Goal: Task Accomplishment & Management: Use online tool/utility

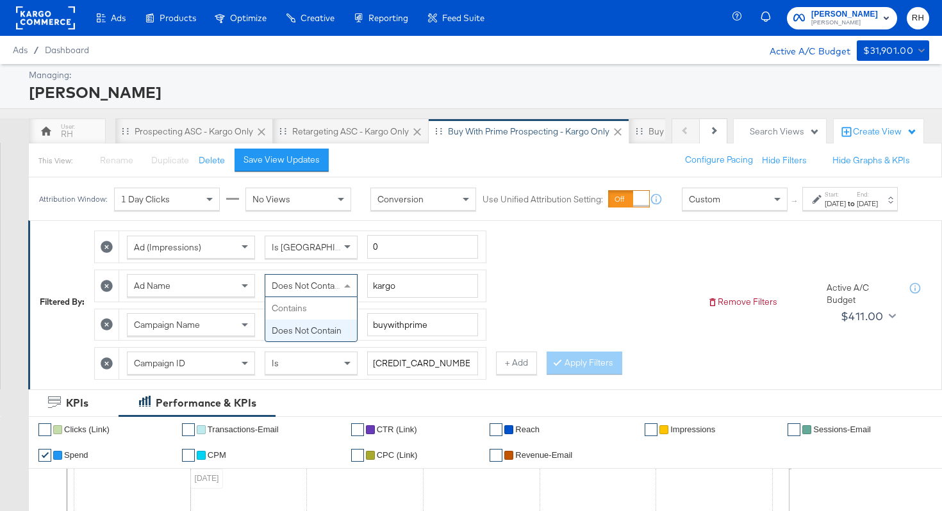
click at [290, 297] on div "Does Not Contain" at bounding box center [311, 286] width 92 height 22
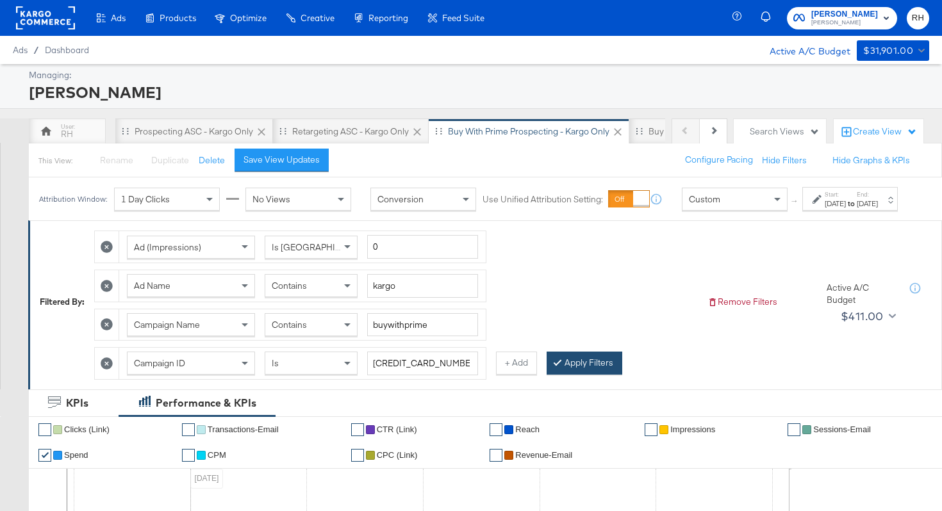
click at [554, 375] on button "Apply Filters" at bounding box center [584, 363] width 76 height 23
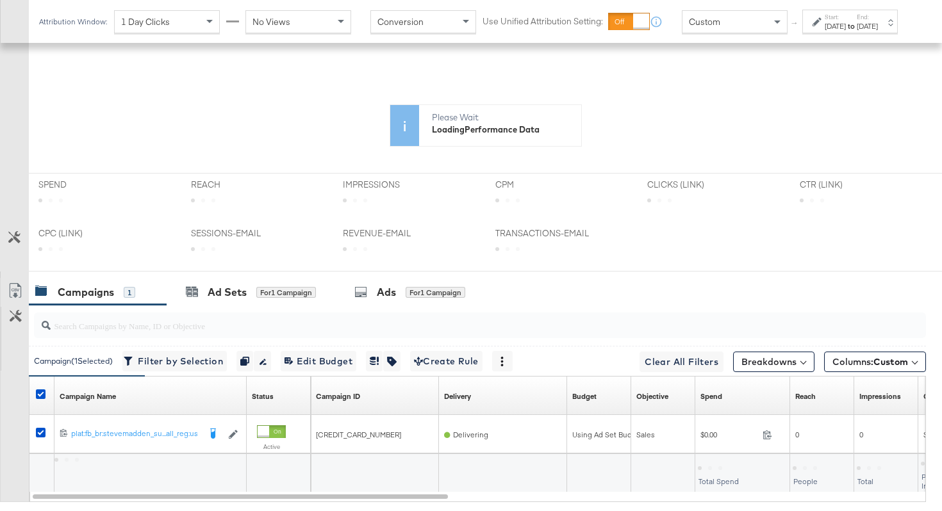
scroll to position [481, 0]
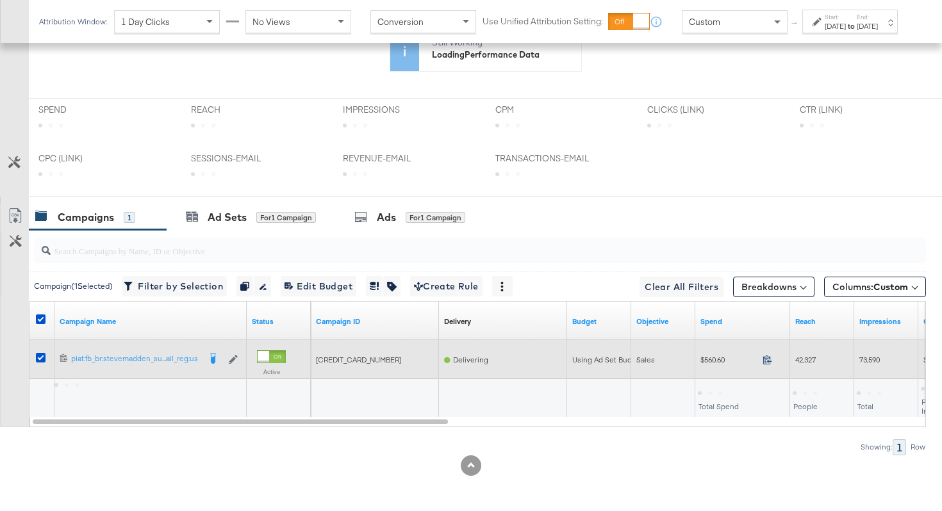
click at [763, 363] on icon at bounding box center [767, 360] width 10 height 10
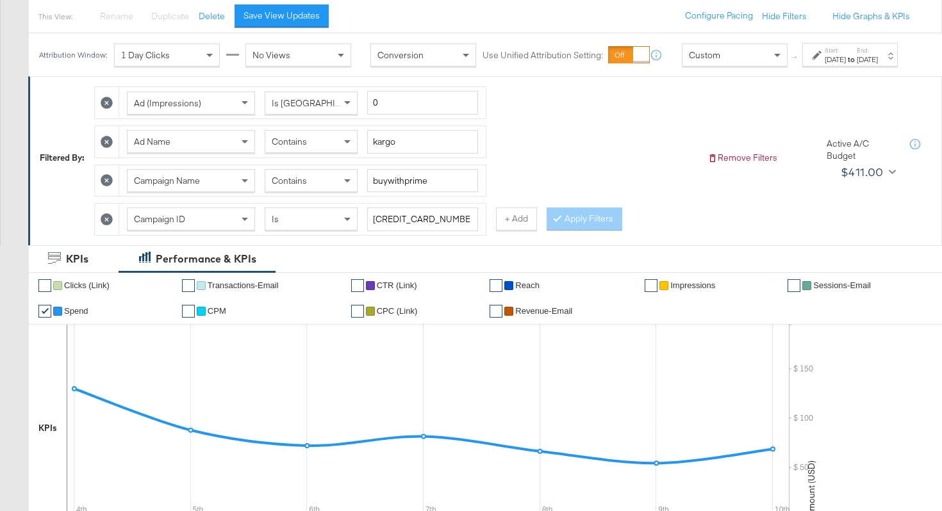
scroll to position [0, 0]
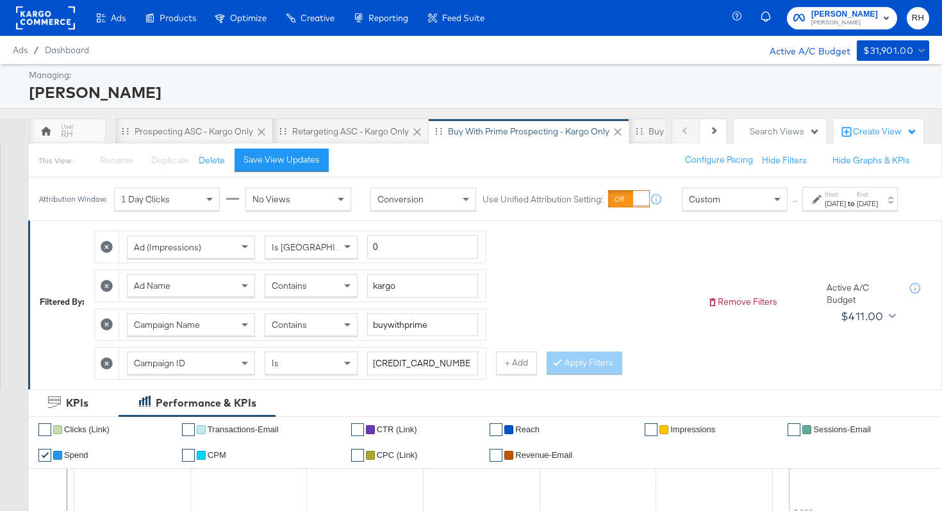
click at [293, 291] on span "Contains" at bounding box center [289, 286] width 35 height 12
click at [568, 375] on button "Apply Filters" at bounding box center [584, 363] width 76 height 23
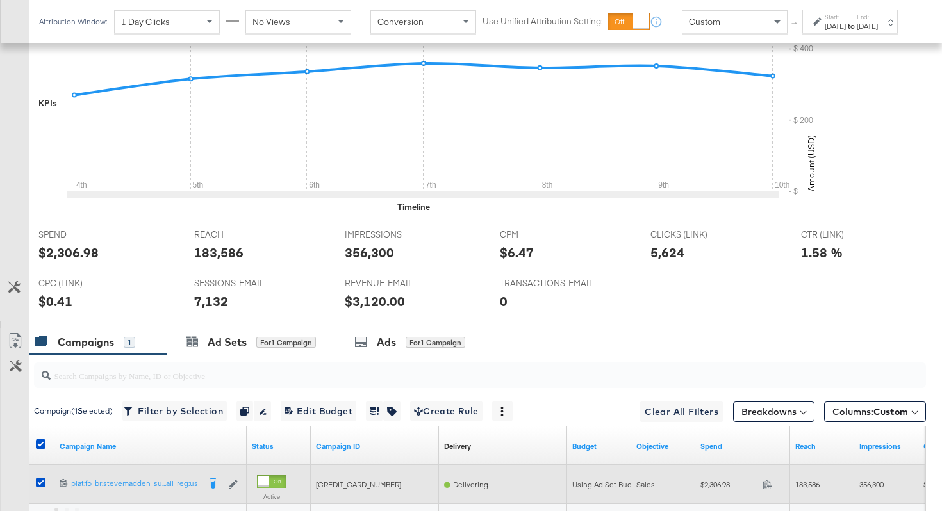
scroll to position [606, 0]
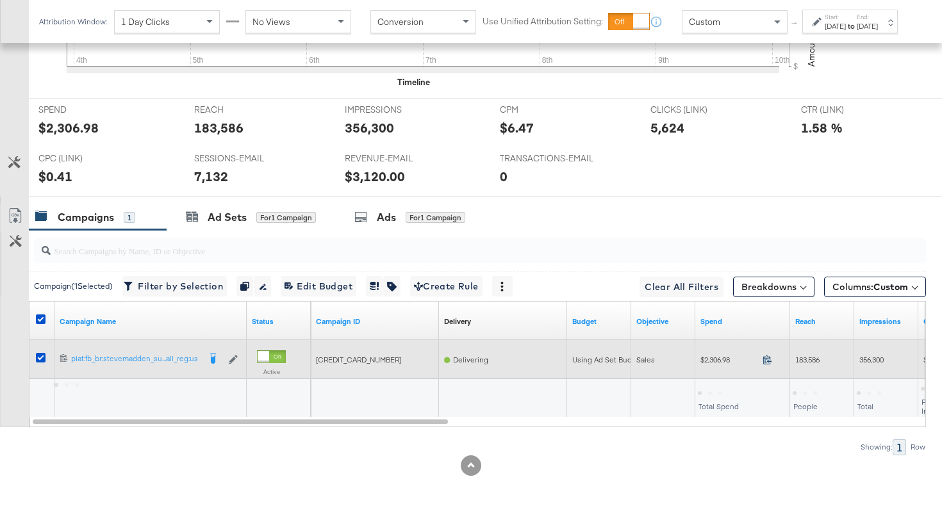
click at [767, 362] on icon at bounding box center [767, 360] width 10 height 10
click at [35, 356] on div at bounding box center [43, 359] width 24 height 23
click at [44, 360] on icon at bounding box center [41, 358] width 10 height 10
click at [0, 0] on input "checkbox" at bounding box center [0, 0] width 0 height 0
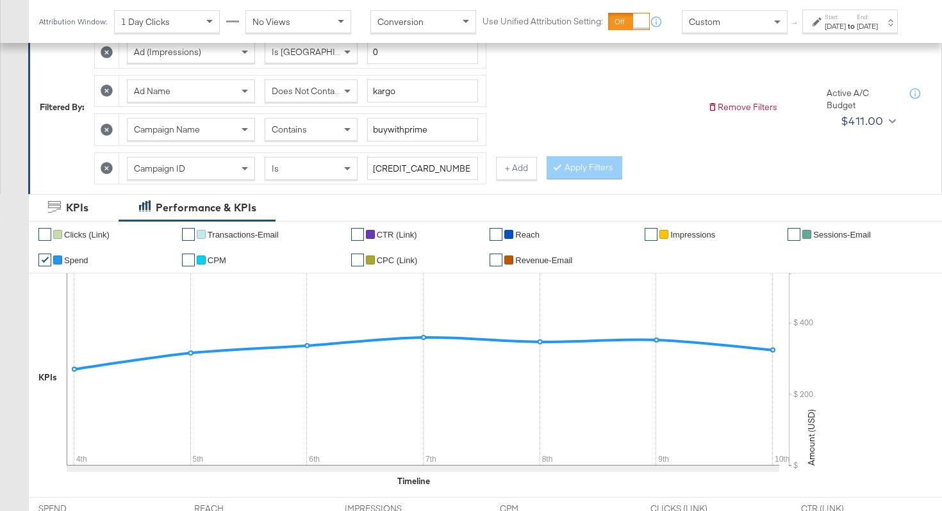
scroll to position [116, 0]
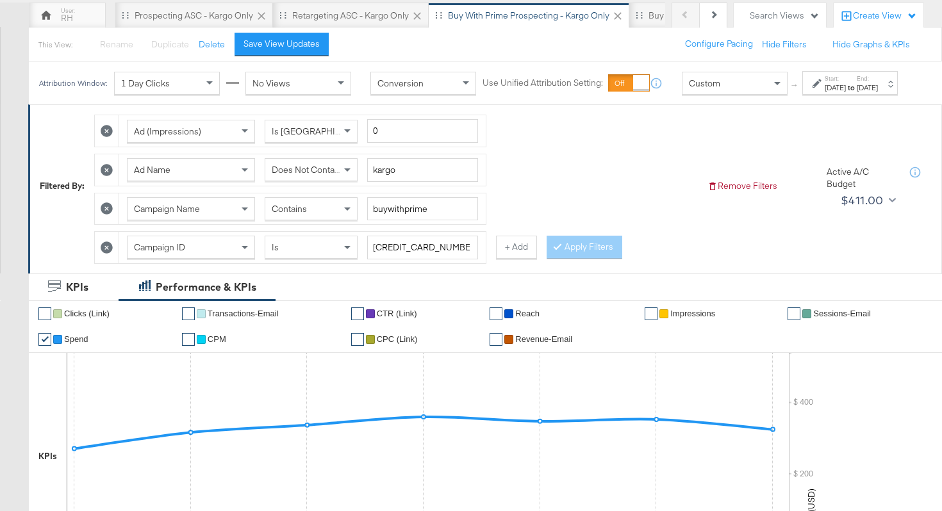
click at [305, 176] on span "Does Not Contain" at bounding box center [307, 170] width 70 height 12
click at [564, 259] on button "Apply Filters" at bounding box center [584, 247] width 76 height 23
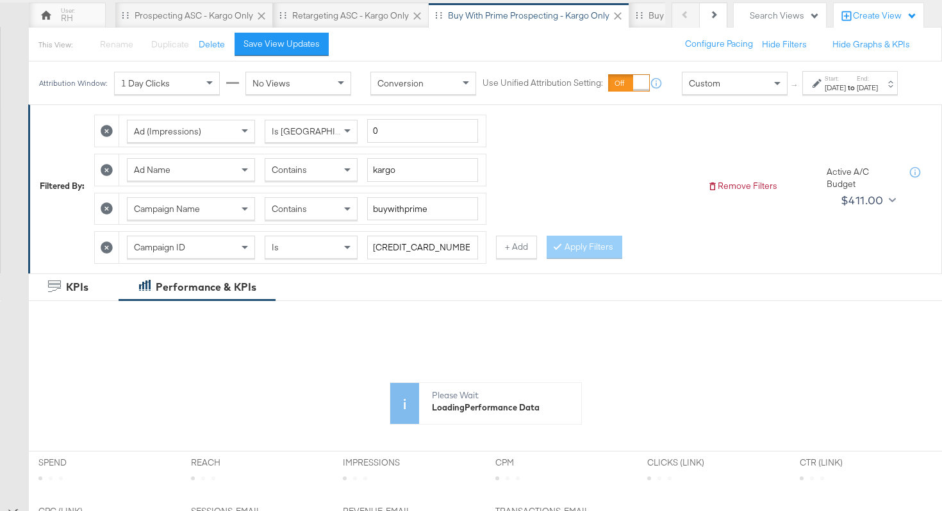
click at [863, 93] on div "Sep 10th 2025" at bounding box center [866, 88] width 21 height 10
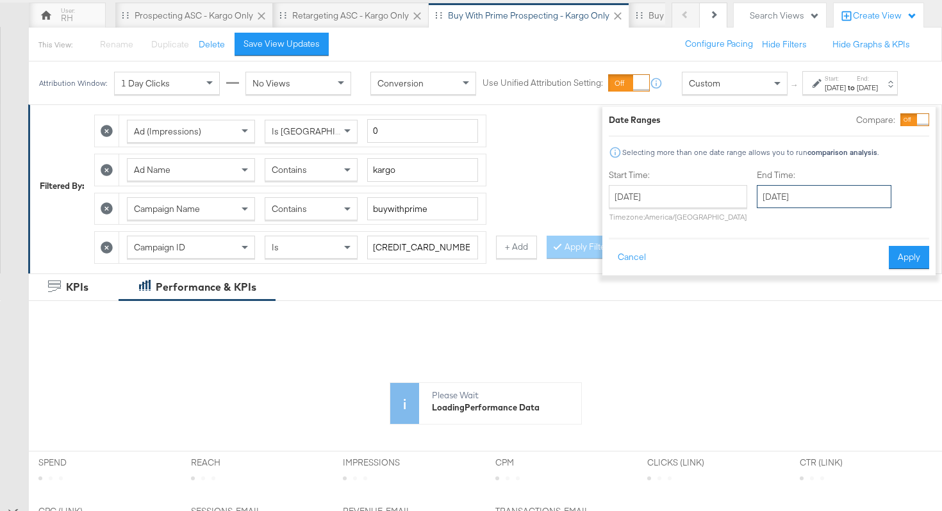
click at [796, 198] on input "September 10th 2025" at bounding box center [824, 196] width 135 height 23
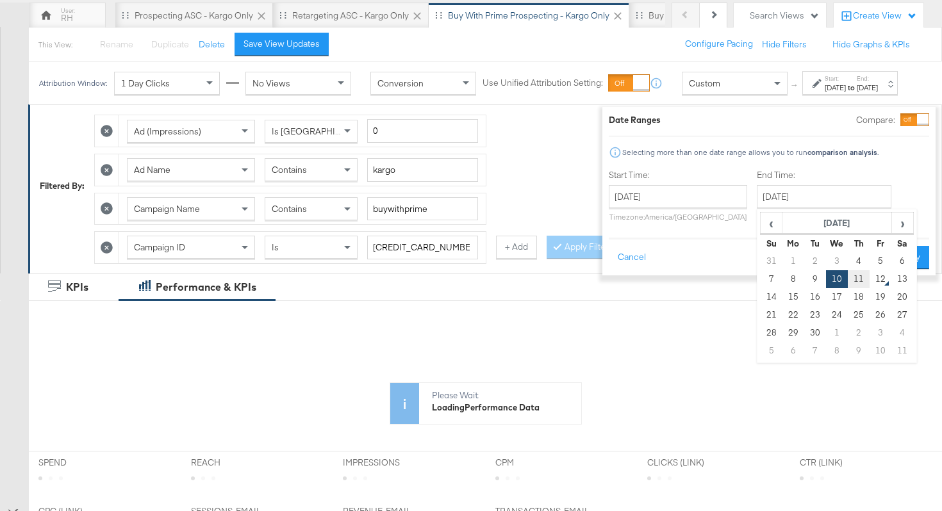
click at [847, 279] on td "11" at bounding box center [858, 279] width 22 height 18
type input "September 11th 2025"
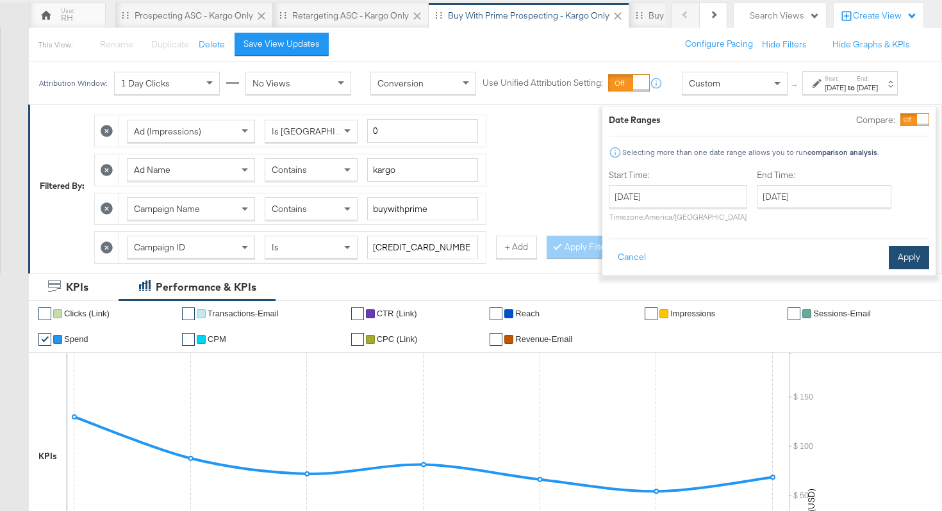
click at [889, 259] on button "Apply" at bounding box center [908, 257] width 40 height 23
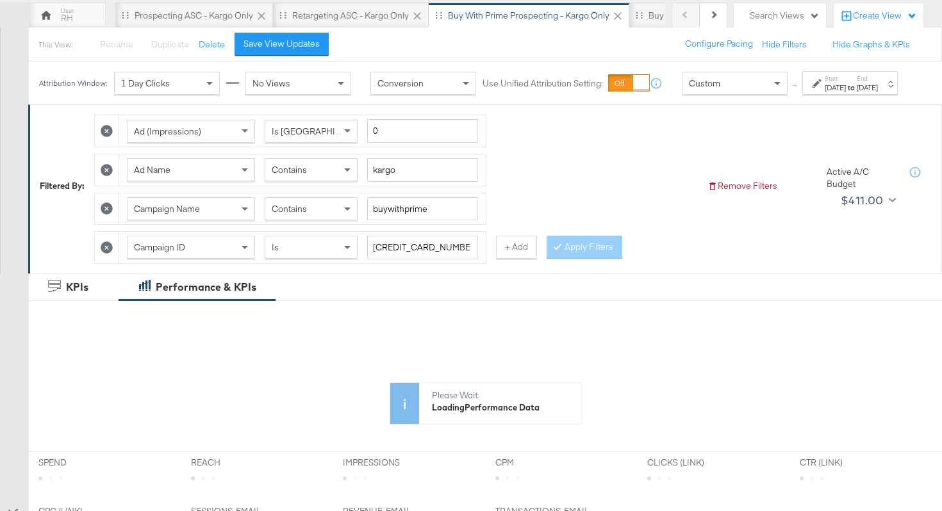
scroll to position [481, 0]
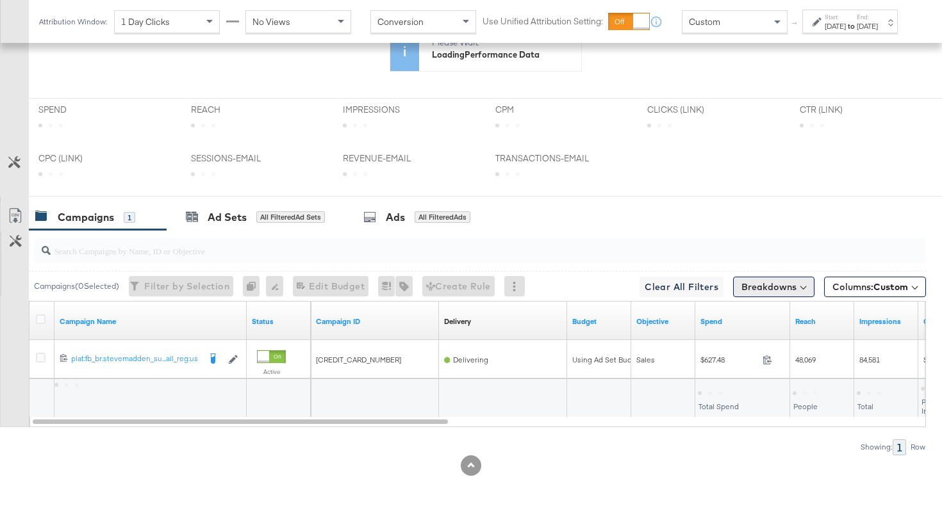
click at [805, 287] on button "Breakdowns" at bounding box center [773, 287] width 81 height 20
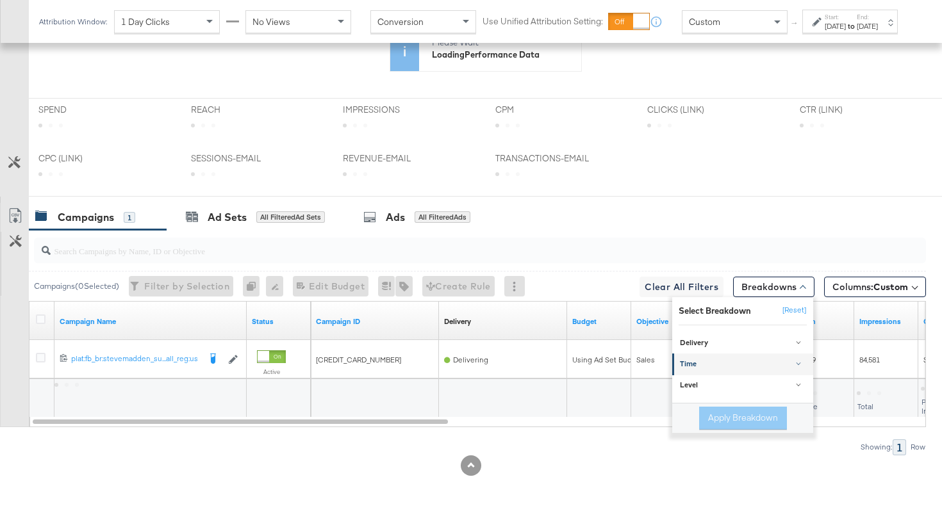
click at [726, 362] on div "Time" at bounding box center [743, 364] width 127 height 10
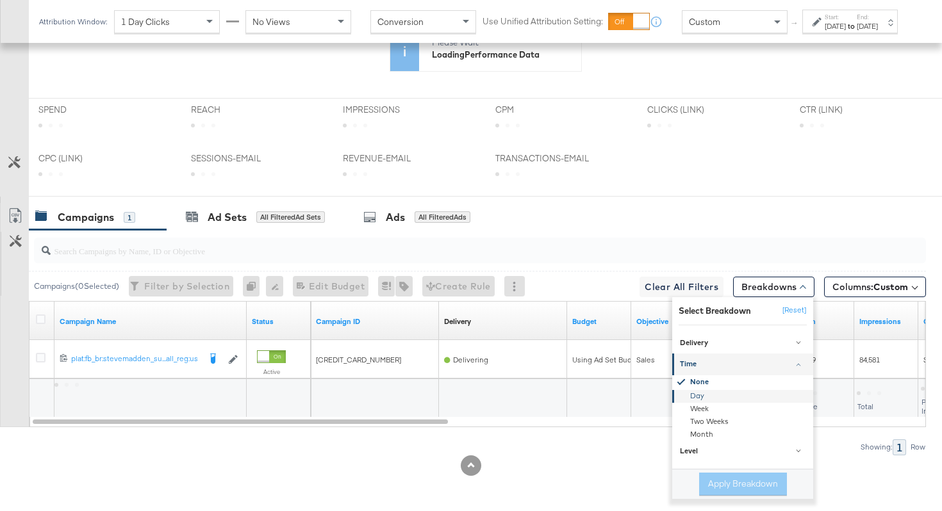
scroll to position [606, 0]
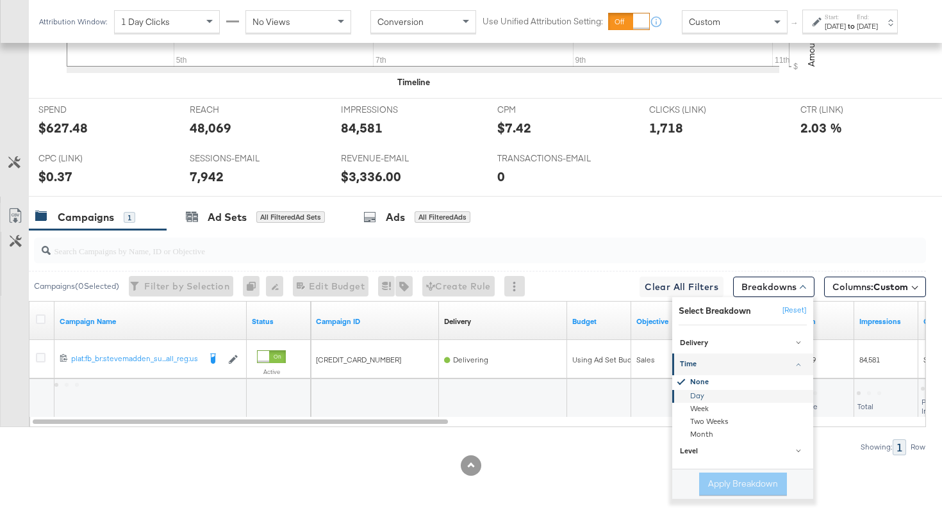
click at [703, 395] on div "Day" at bounding box center [743, 396] width 139 height 13
click at [723, 484] on button "Apply Breakdown" at bounding box center [743, 484] width 88 height 23
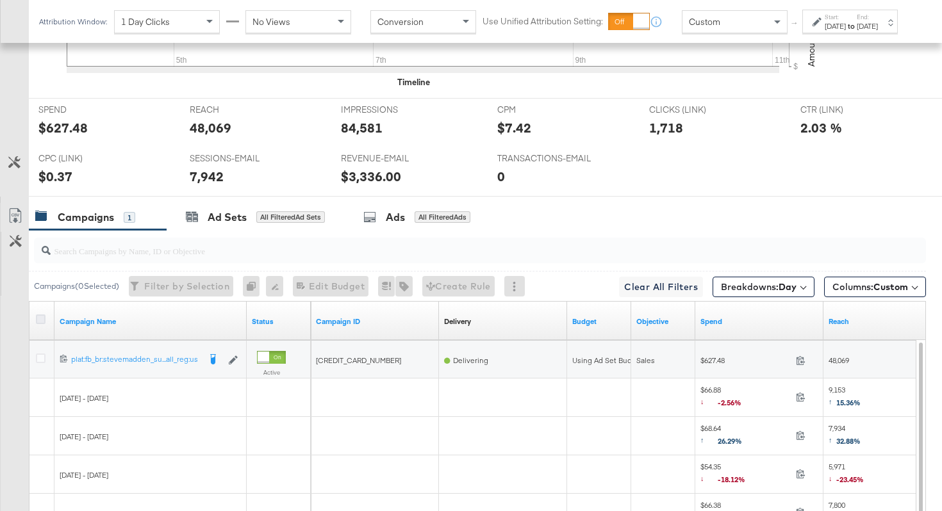
click at [36, 318] on icon at bounding box center [41, 320] width 10 height 10
click at [0, 0] on input "checkbox" at bounding box center [0, 0] width 0 height 0
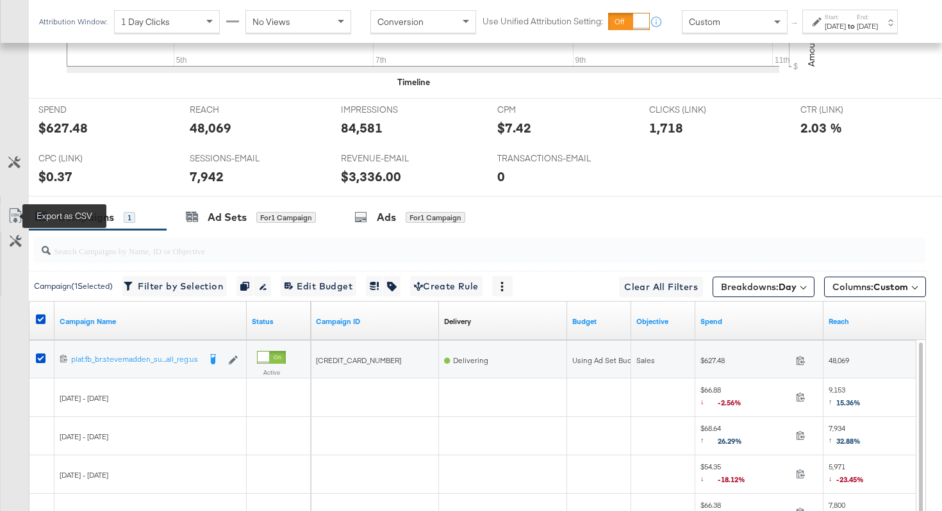
click at [12, 218] on icon at bounding box center [15, 215] width 15 height 15
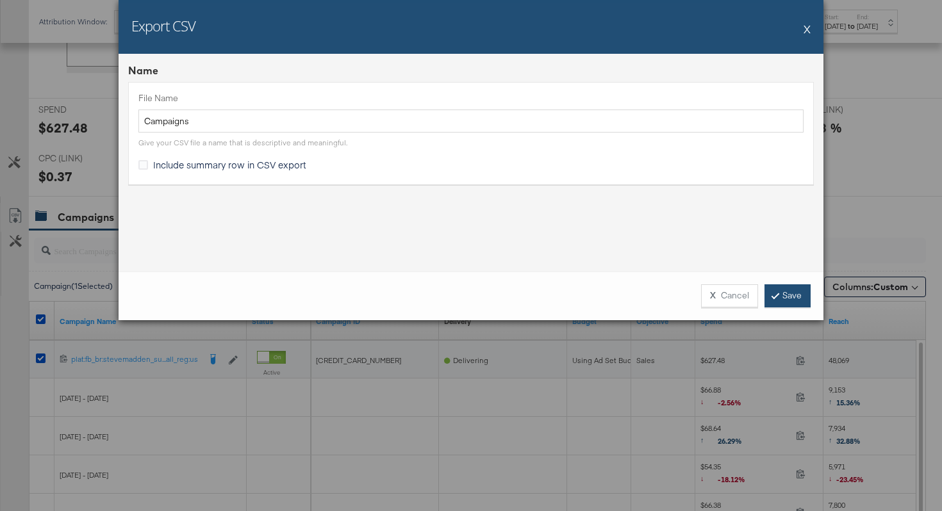
click at [782, 299] on link "Save" at bounding box center [787, 295] width 46 height 23
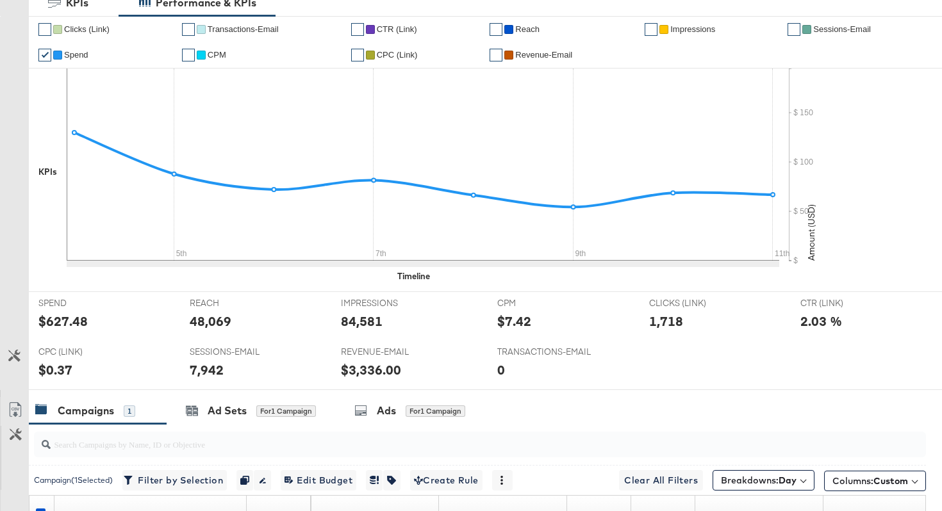
scroll to position [0, 0]
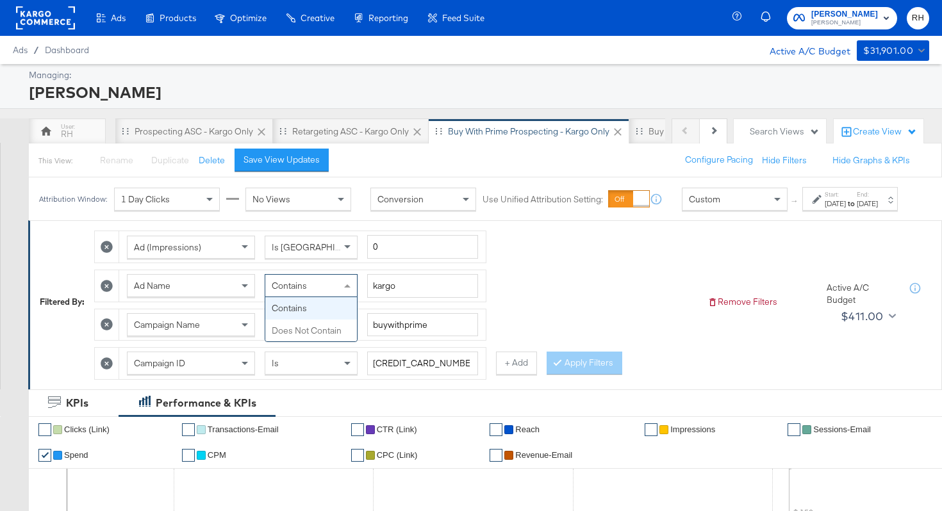
click at [300, 291] on span "Contains" at bounding box center [289, 286] width 35 height 12
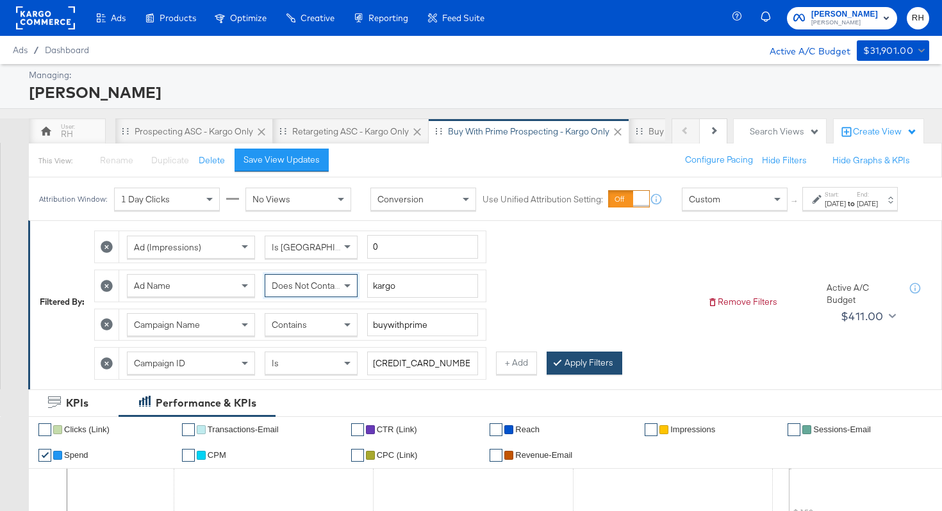
click at [569, 375] on button "Apply Filters" at bounding box center [584, 363] width 76 height 23
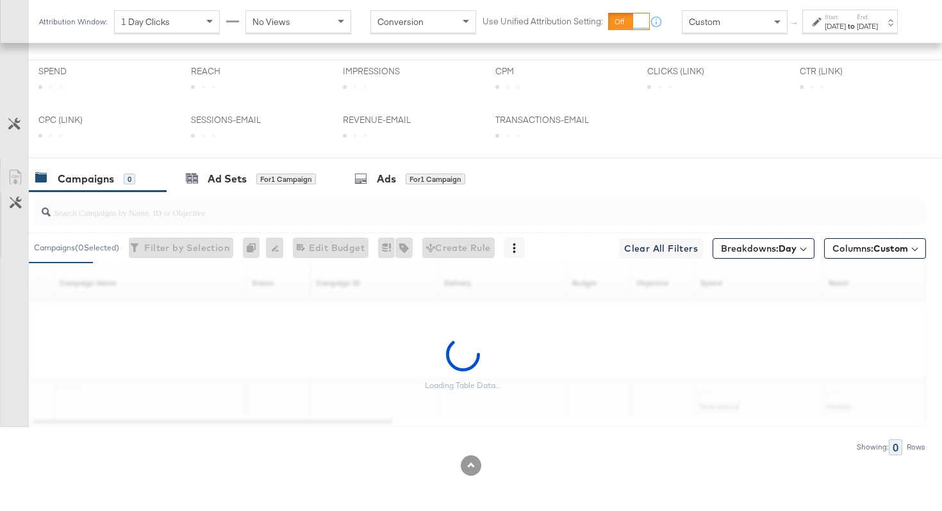
scroll to position [712, 0]
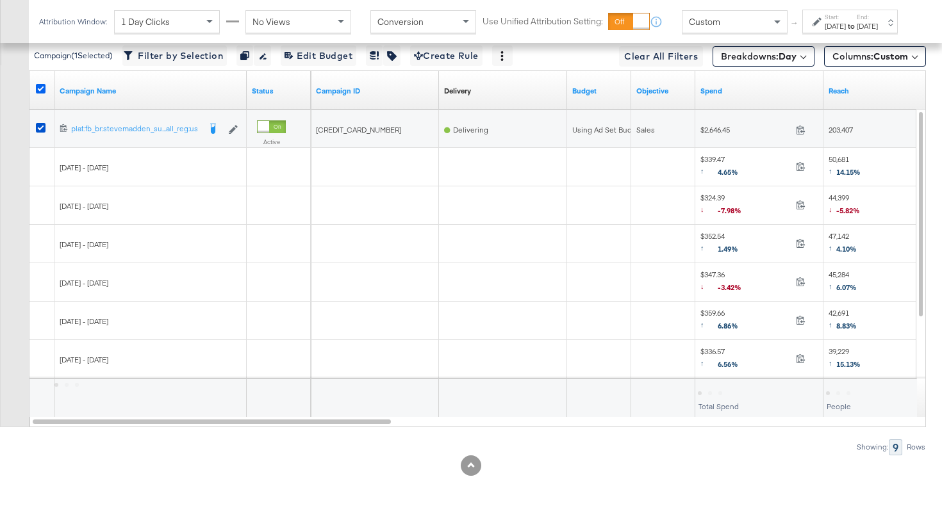
click at [38, 91] on icon at bounding box center [41, 89] width 10 height 10
click at [0, 0] on input "checkbox" at bounding box center [0, 0] width 0 height 0
click at [38, 91] on icon at bounding box center [41, 89] width 10 height 10
click at [0, 0] on input "checkbox" at bounding box center [0, 0] width 0 height 0
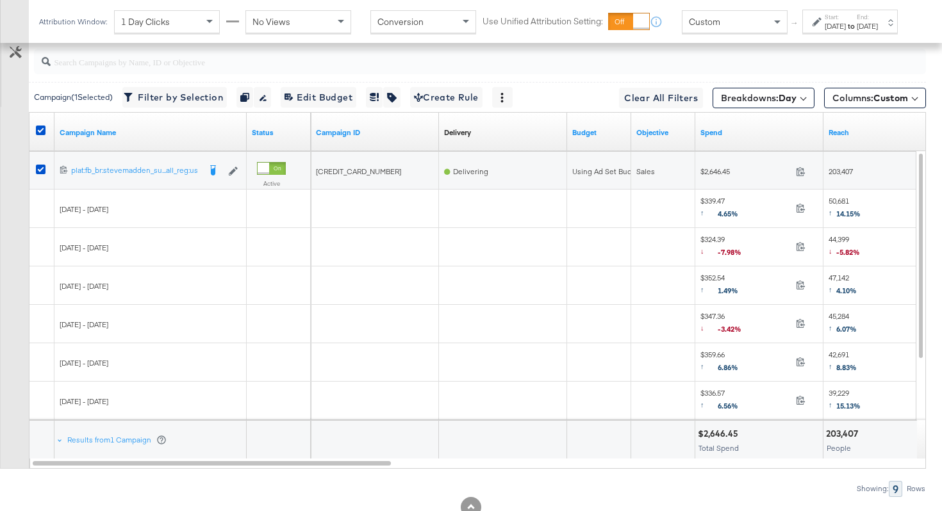
scroll to position [733, 0]
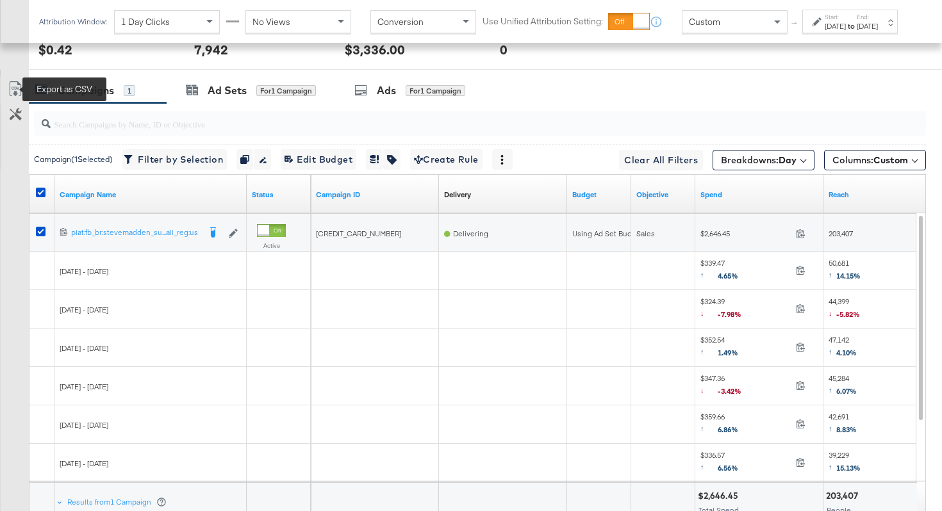
click at [17, 94] on icon at bounding box center [15, 88] width 15 height 15
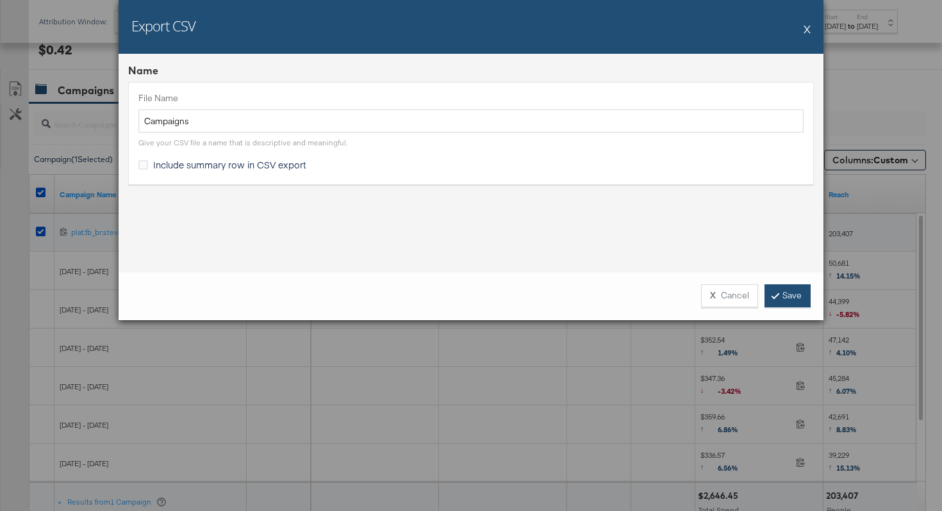
click at [772, 298] on link "Save" at bounding box center [787, 295] width 46 height 23
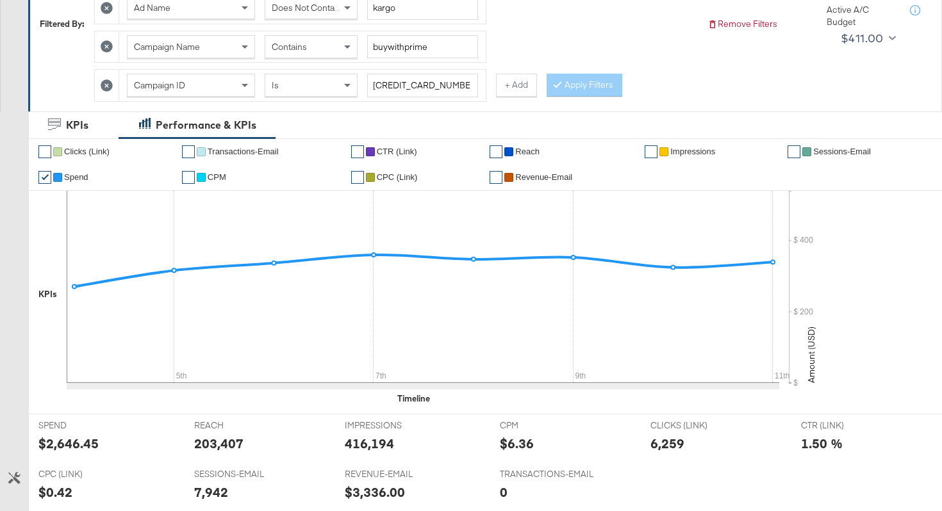
scroll to position [0, 0]
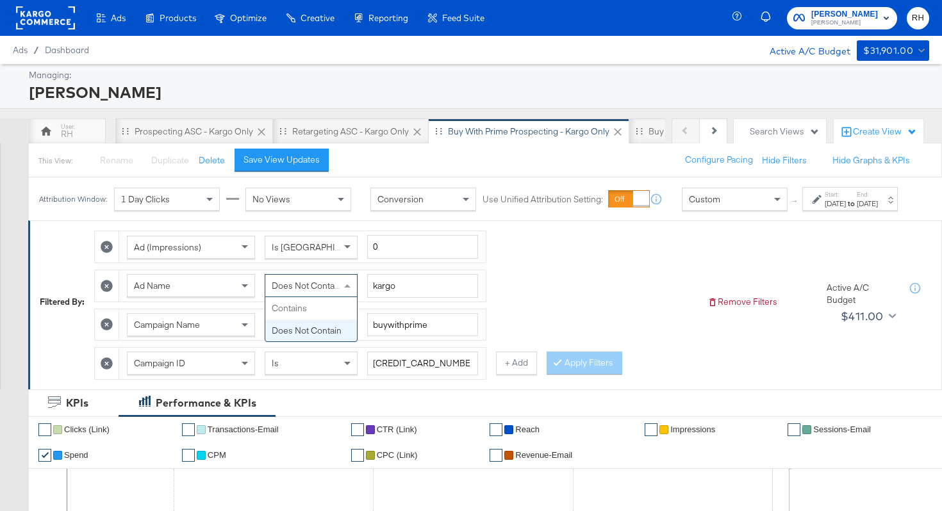
click at [315, 291] on span "Does Not Contain" at bounding box center [307, 286] width 70 height 12
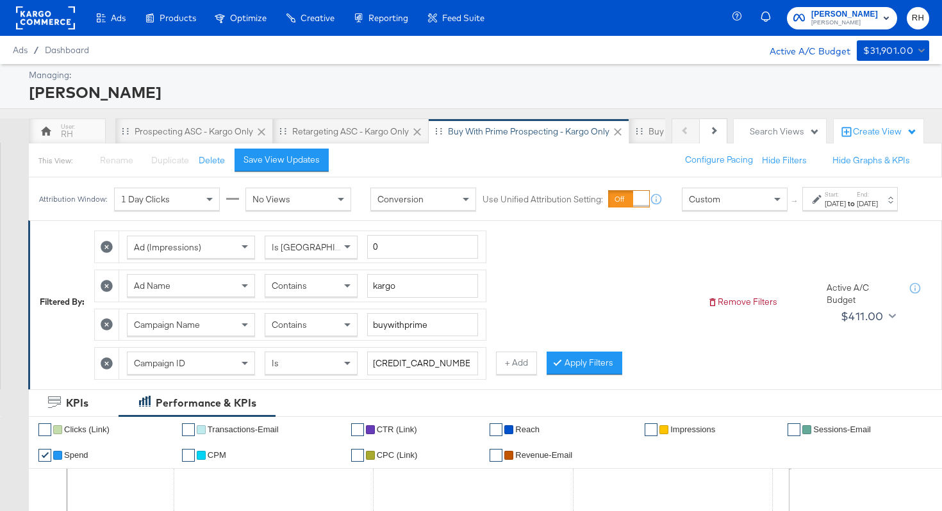
click at [878, 209] on div "Sep 11th 2025" at bounding box center [866, 204] width 21 height 10
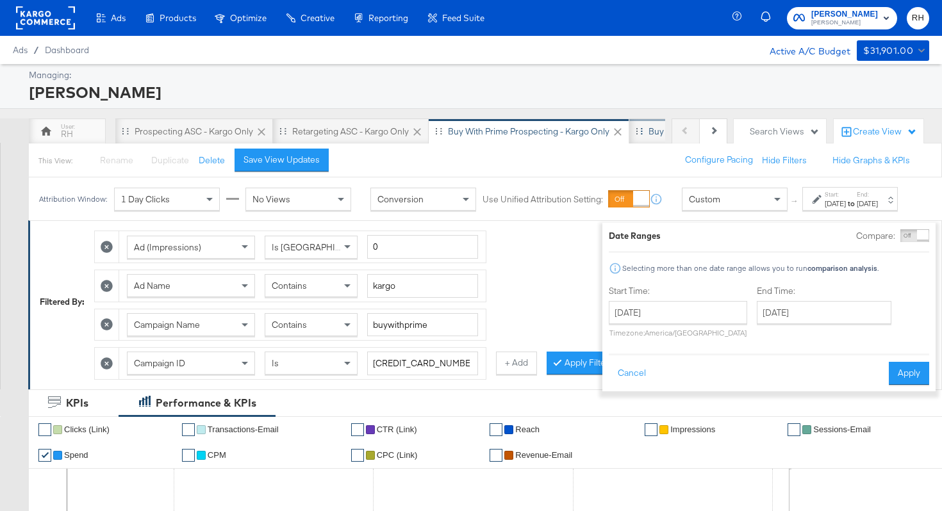
click at [648, 136] on div "Buy with Prime Retargeting - Kargo only" at bounding box center [728, 132] width 199 height 26
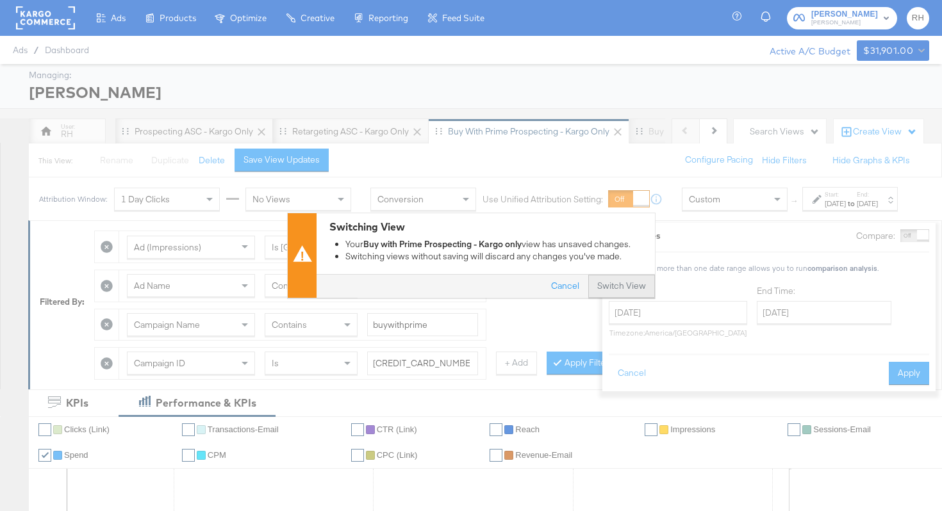
click at [628, 291] on button "Switch View" at bounding box center [621, 286] width 67 height 23
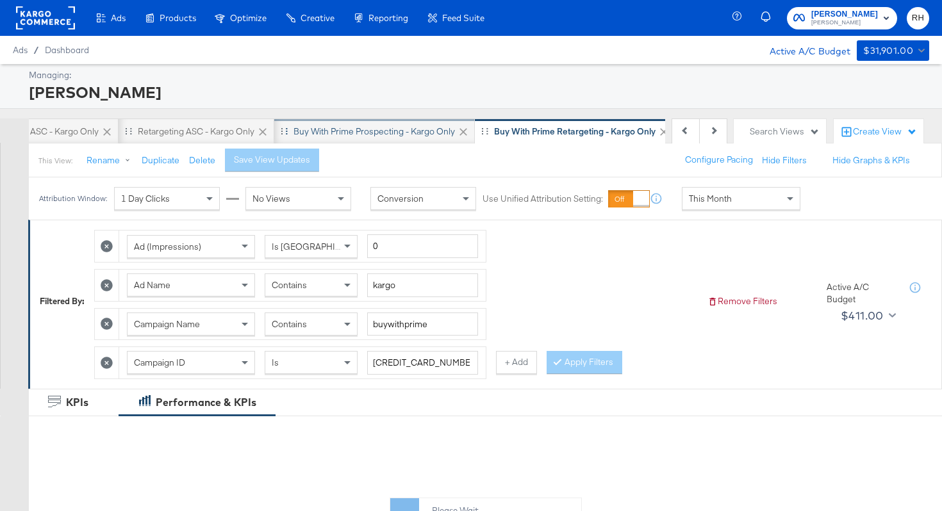
scroll to position [0, 179]
click at [751, 198] on div "This Month" at bounding box center [740, 199] width 117 height 22
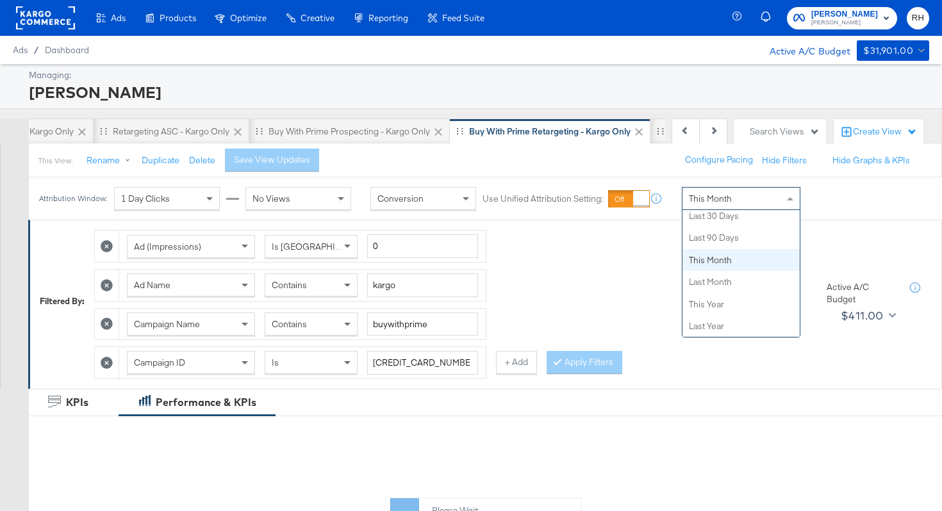
scroll to position [0, 0]
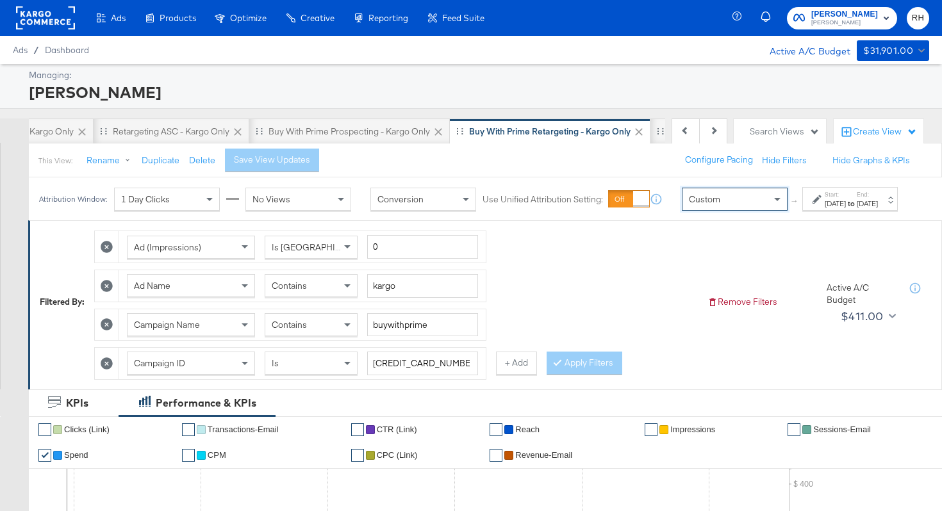
click at [824, 209] on div "Sep 12th 2025" at bounding box center [834, 204] width 21 height 10
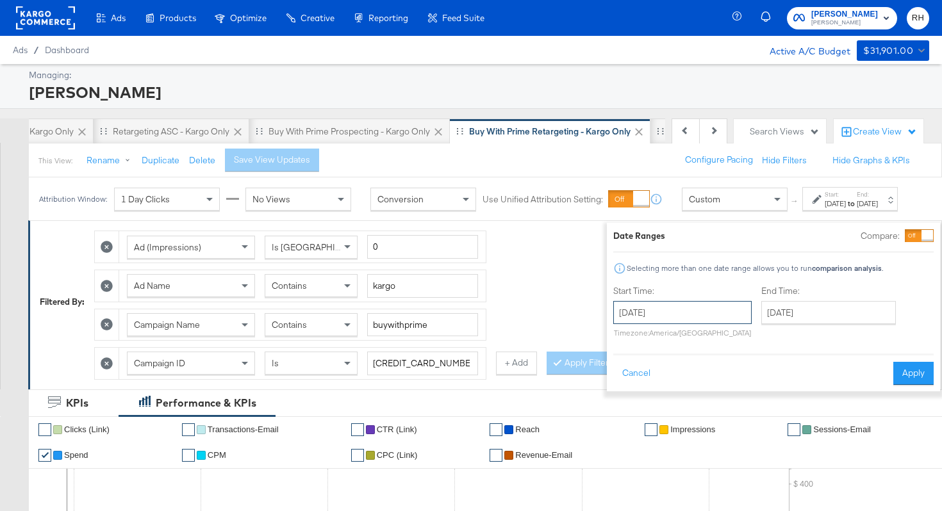
click at [698, 316] on input "September 12th 2025" at bounding box center [682, 312] width 138 height 23
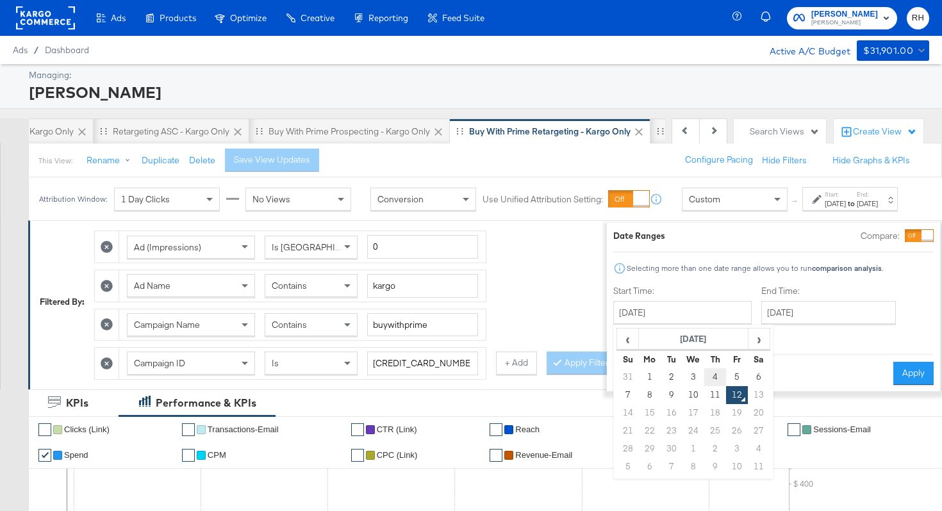
click at [704, 378] on td "4" at bounding box center [715, 377] width 22 height 18
type input "September 4th 2025"
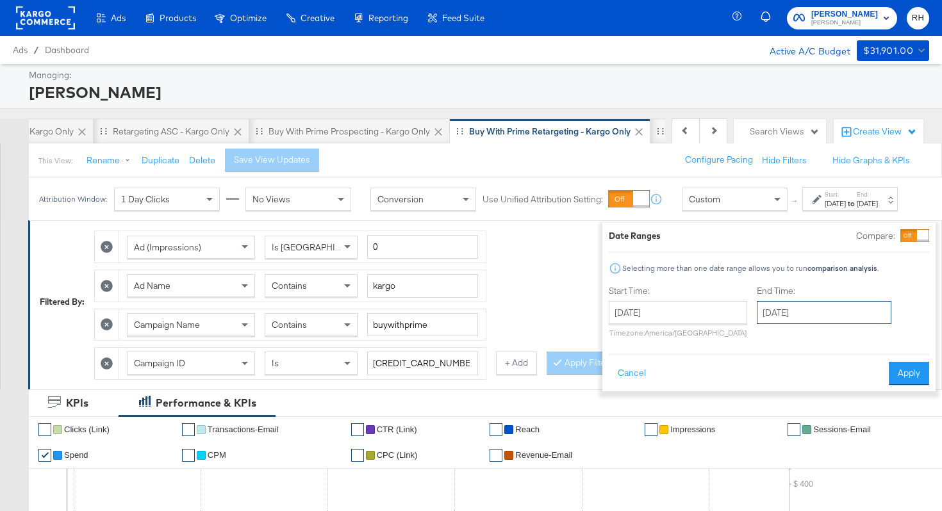
click at [785, 313] on input "September 12th 2025" at bounding box center [824, 312] width 135 height 23
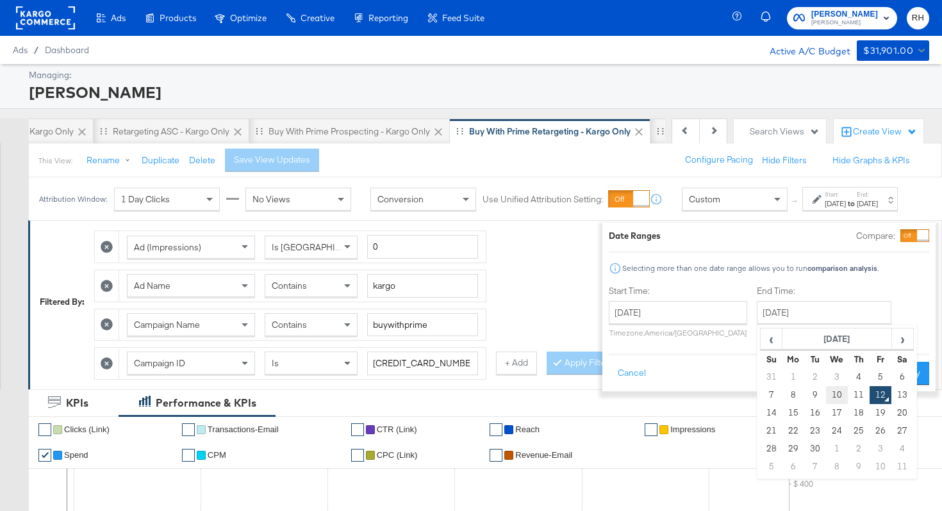
click at [826, 395] on td "10" at bounding box center [837, 395] width 22 height 18
type input "September 10th 2025"
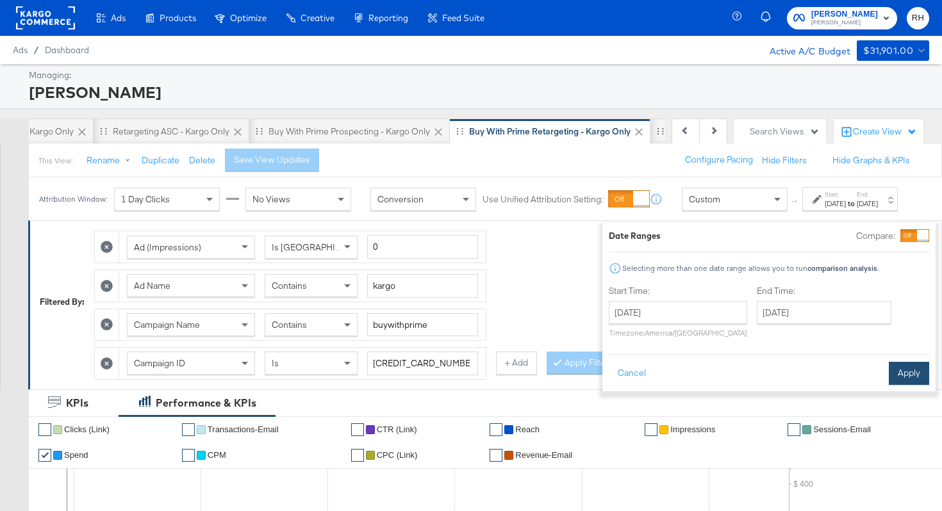
click at [888, 377] on button "Apply" at bounding box center [908, 373] width 40 height 23
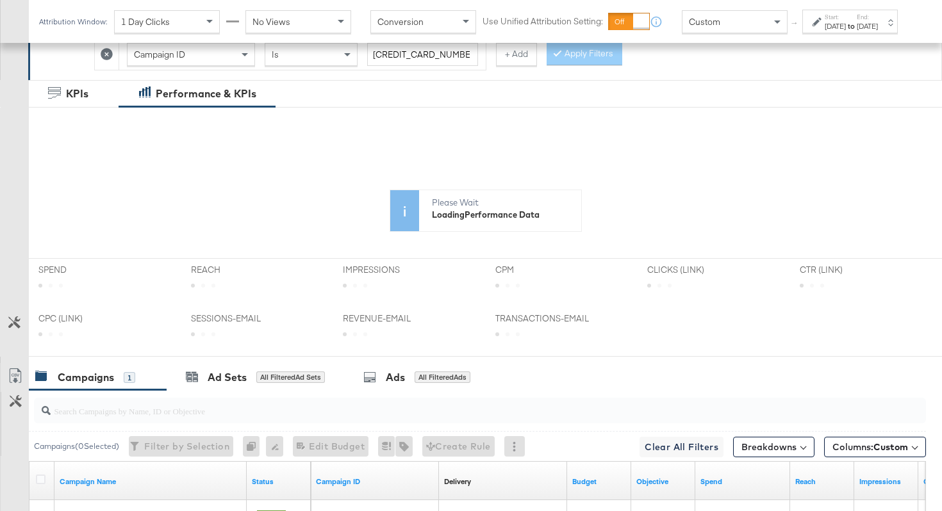
scroll to position [481, 0]
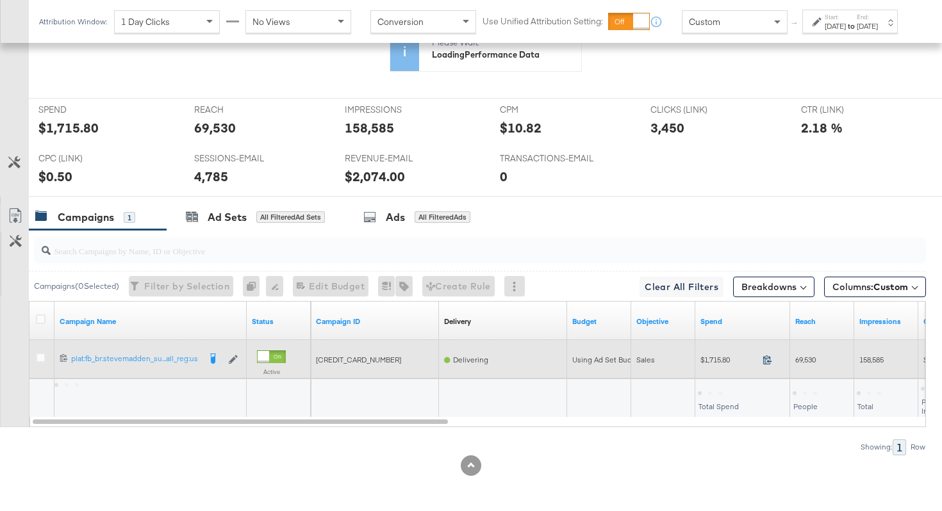
click at [766, 359] on icon at bounding box center [767, 360] width 10 height 10
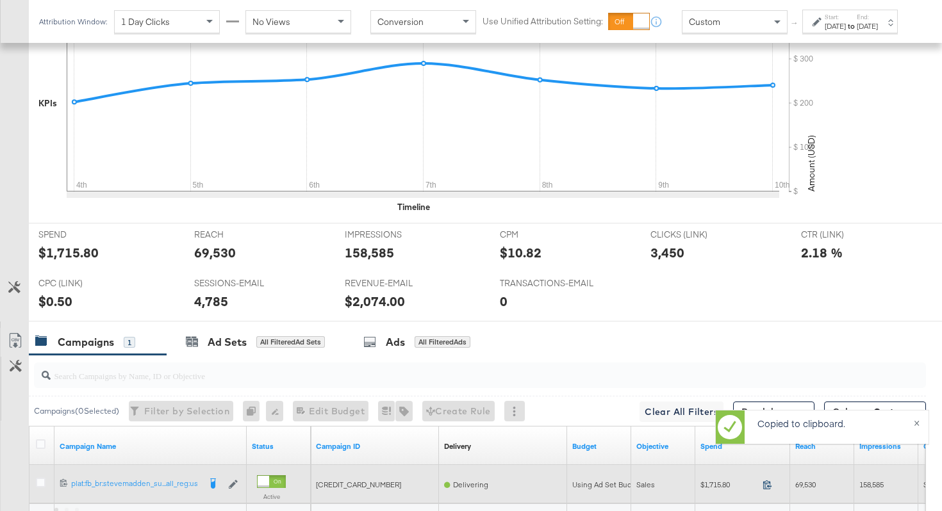
scroll to position [606, 0]
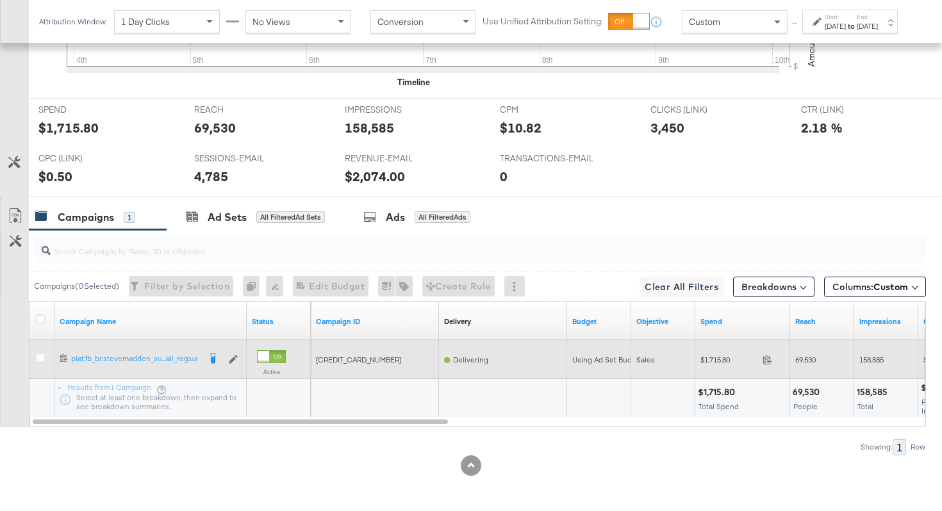
click at [799, 362] on span "69,530" at bounding box center [805, 360] width 20 height 10
click at [867, 360] on span "158,585" at bounding box center [871, 360] width 24 height 10
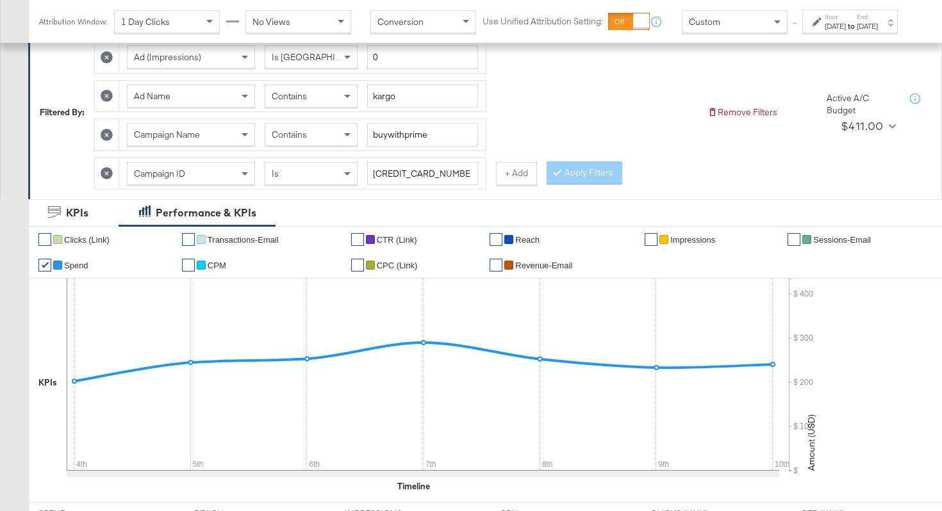
scroll to position [197, 0]
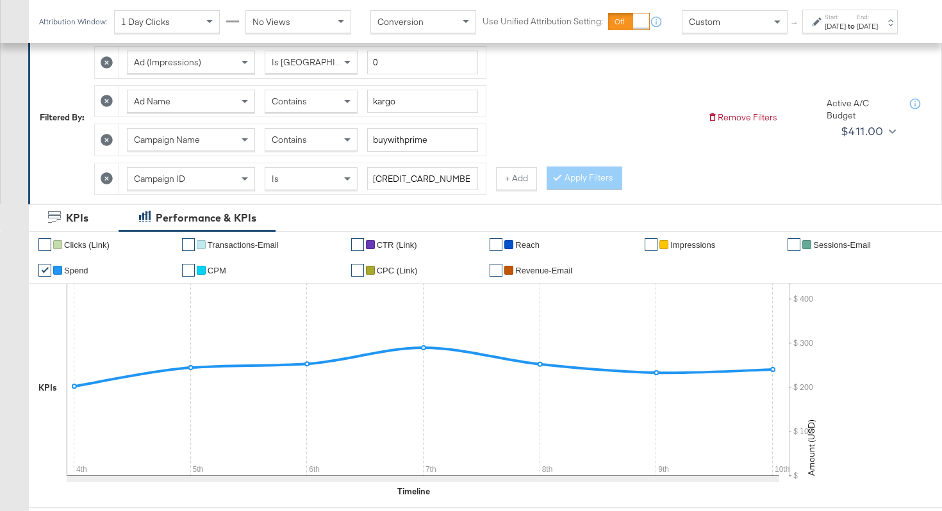
click at [313, 100] on div "Contains" at bounding box center [311, 101] width 92 height 22
click at [571, 172] on button "Apply Filters" at bounding box center [584, 178] width 76 height 23
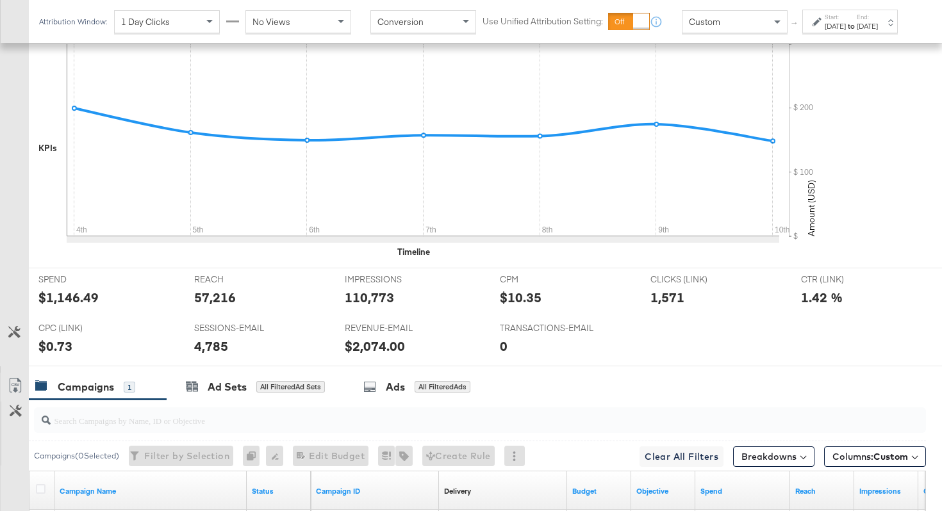
scroll to position [606, 0]
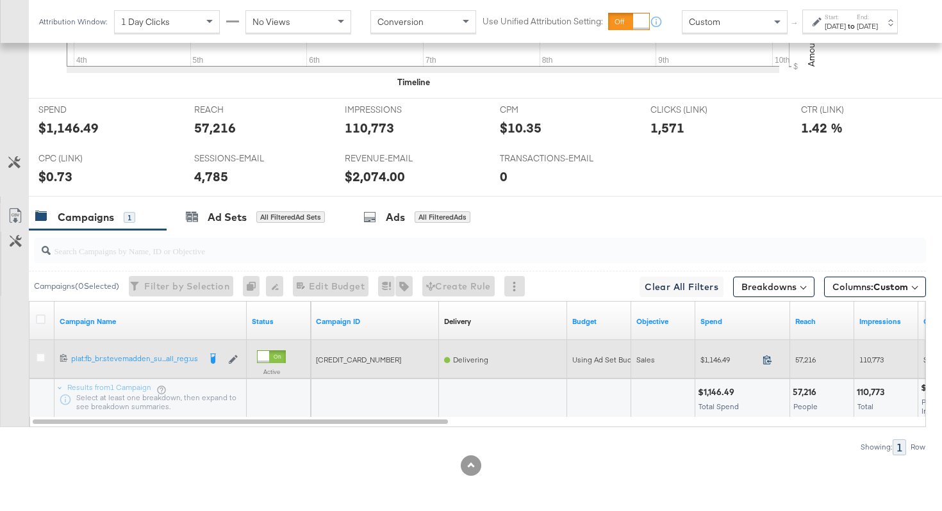
click at [765, 361] on icon at bounding box center [767, 360] width 10 height 10
click at [810, 357] on span "57,216" at bounding box center [805, 360] width 20 height 10
click at [875, 356] on span "110,773" at bounding box center [871, 360] width 24 height 10
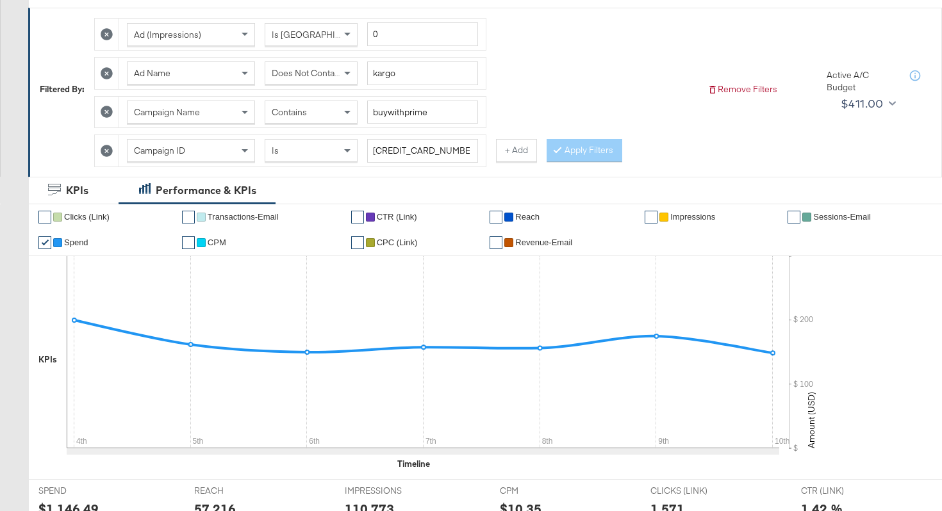
scroll to position [129, 0]
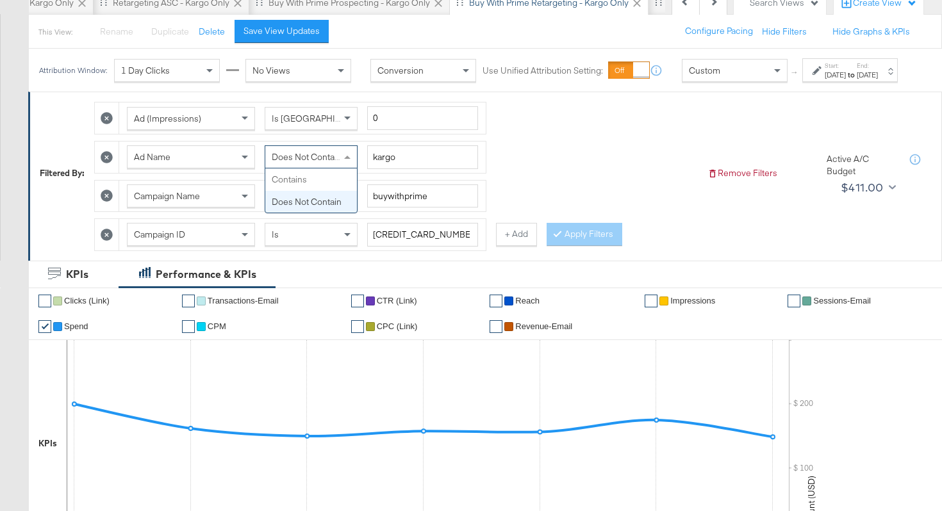
click at [295, 161] on div "Does Not Contain" at bounding box center [311, 157] width 92 height 22
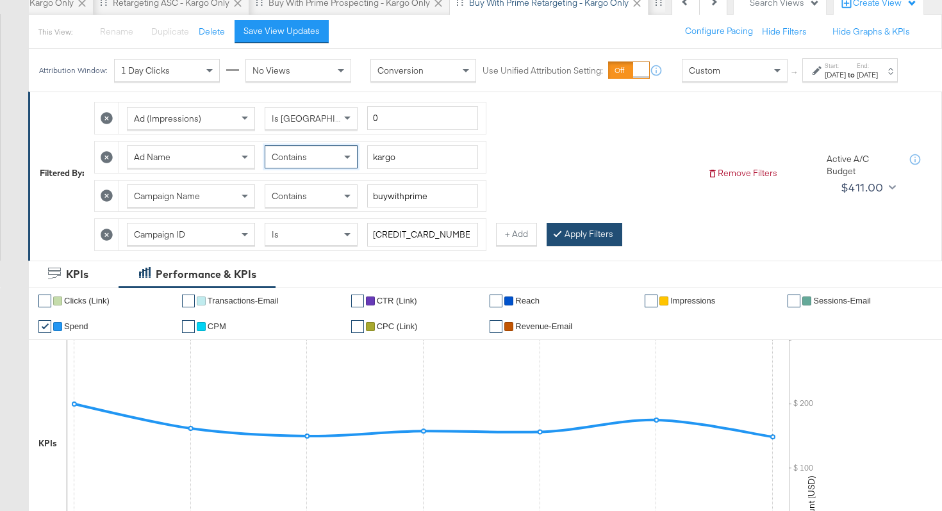
click at [568, 244] on button "Apply Filters" at bounding box center [584, 234] width 76 height 23
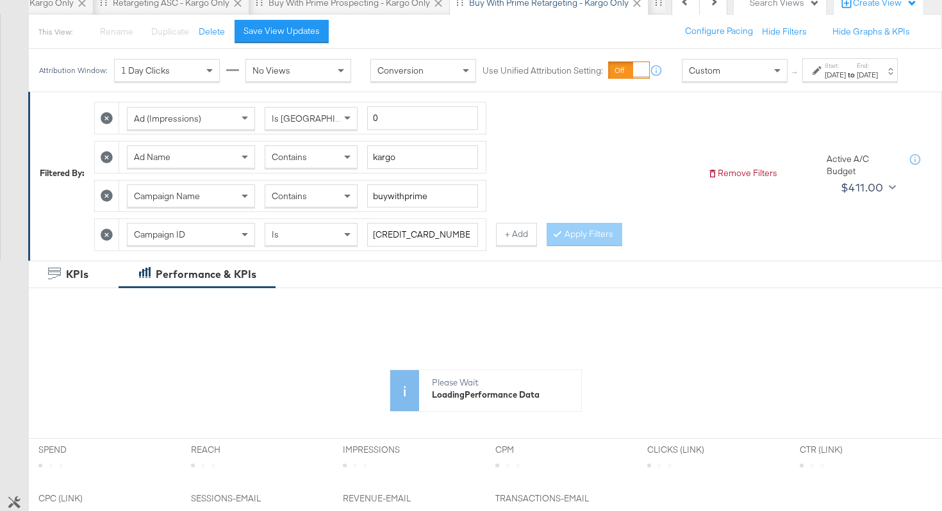
click at [874, 80] on div "Sep 10th 2025" at bounding box center [866, 75] width 21 height 10
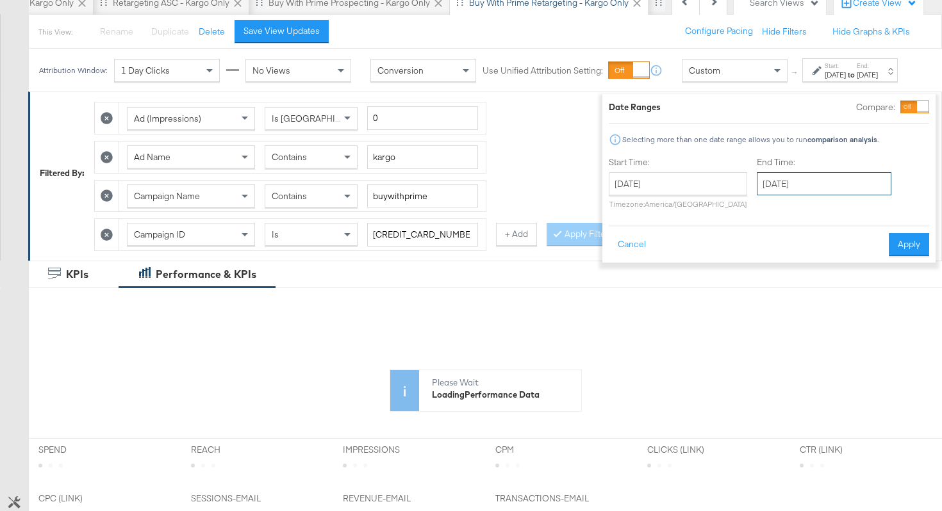
click at [836, 188] on input "September 10th 2025" at bounding box center [824, 183] width 135 height 23
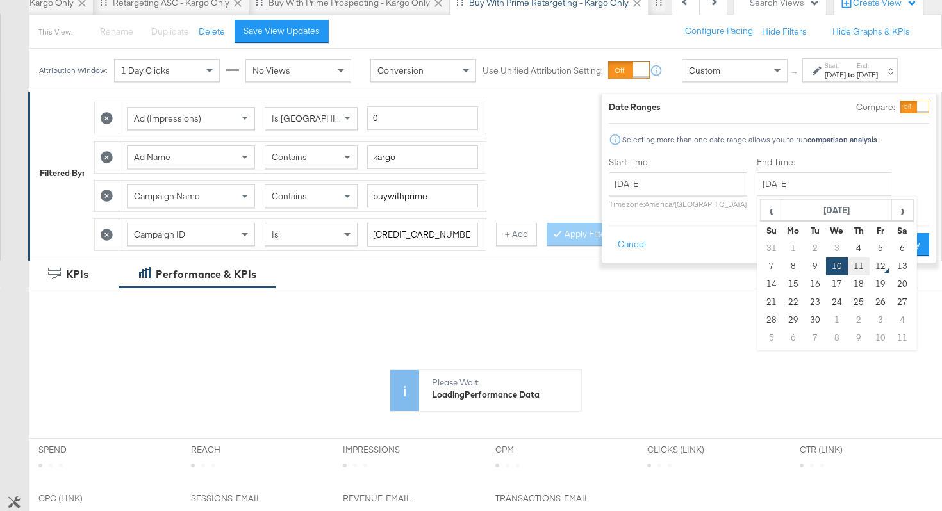
click at [847, 265] on td "11" at bounding box center [858, 267] width 22 height 18
type input "September 11th 2025"
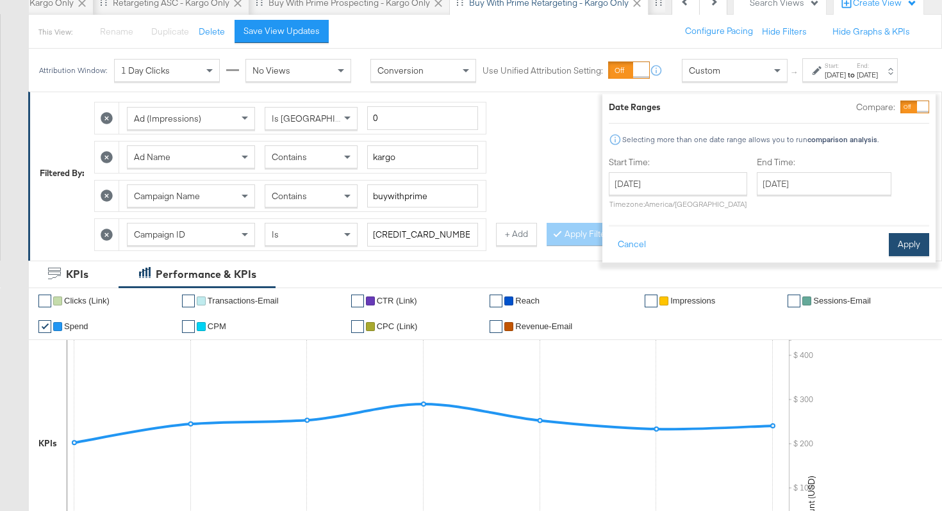
click at [890, 250] on button "Apply" at bounding box center [908, 244] width 40 height 23
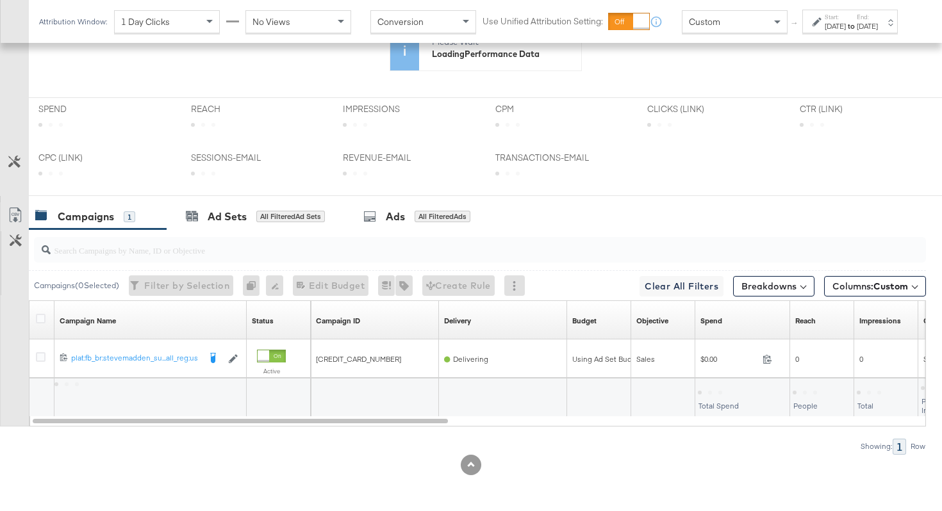
scroll to position [481, 0]
click at [757, 288] on button "Breakdowns" at bounding box center [773, 287] width 81 height 20
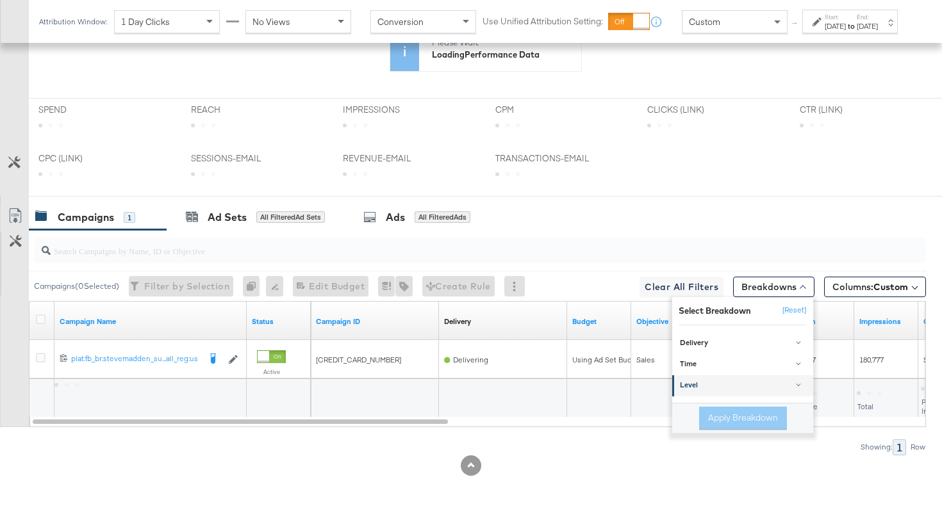
click at [725, 375] on link "Level" at bounding box center [742, 385] width 141 height 21
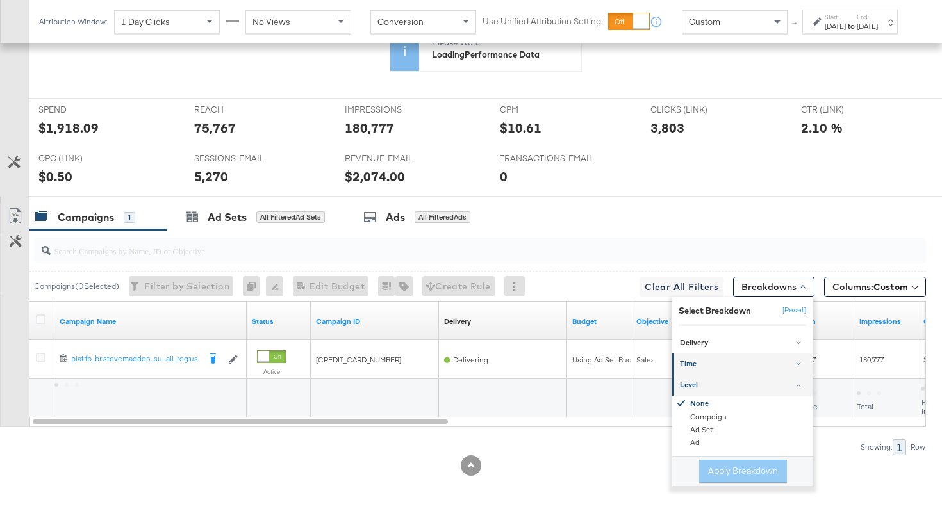
click at [715, 365] on div "Time" at bounding box center [743, 364] width 127 height 10
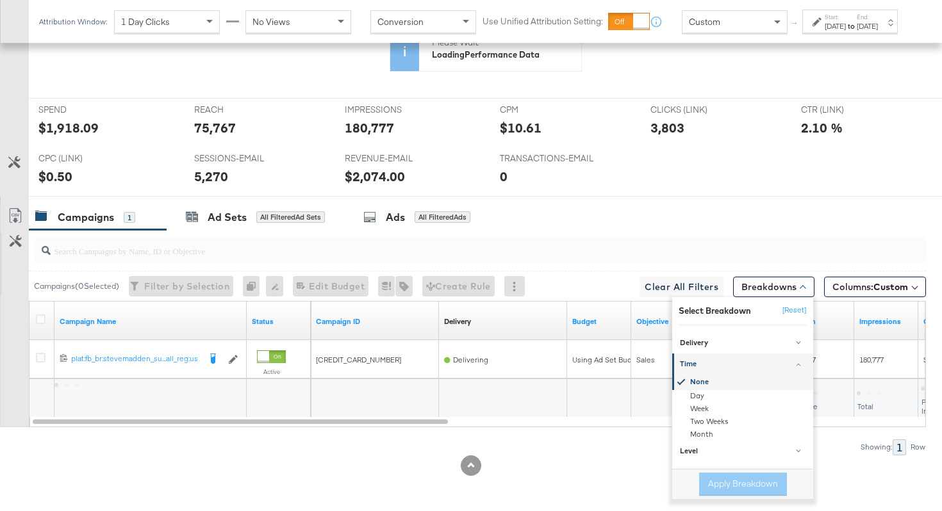
scroll to position [606, 0]
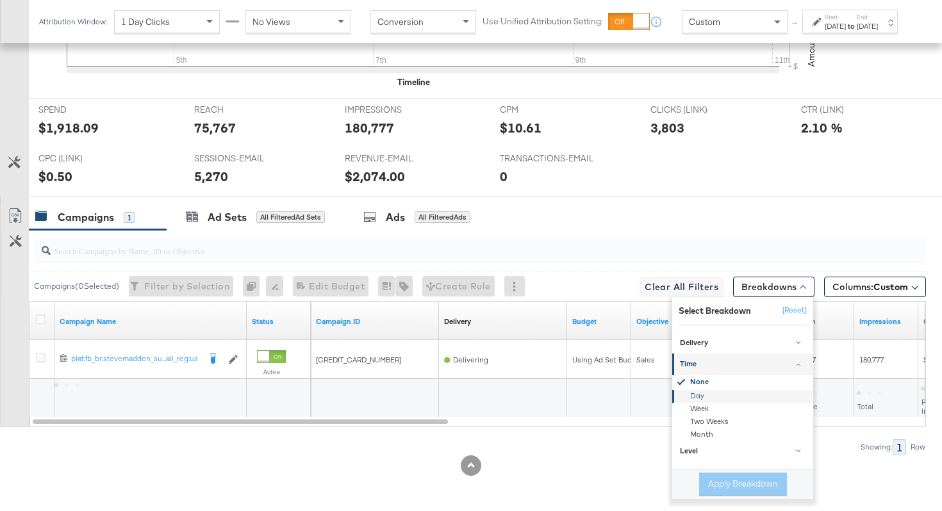
click at [707, 391] on div "Day" at bounding box center [743, 396] width 139 height 13
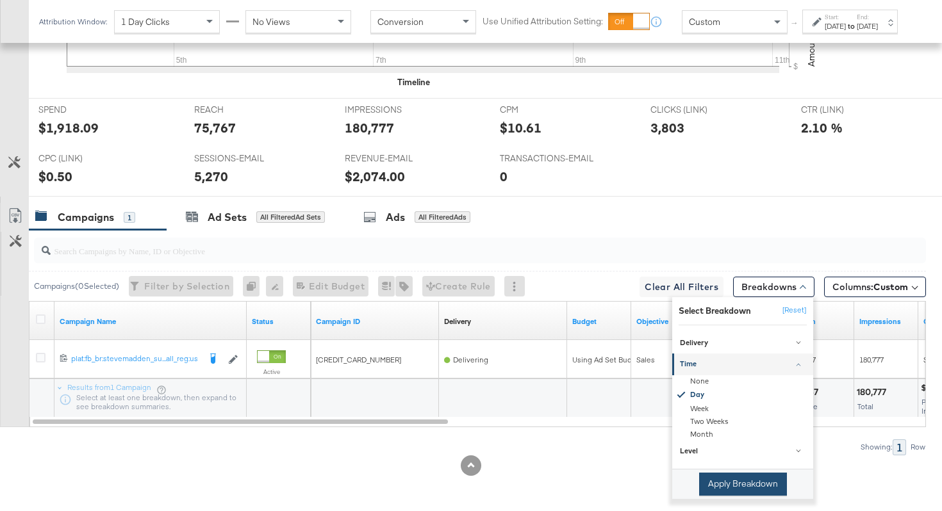
click at [722, 482] on button "Apply Breakdown" at bounding box center [743, 484] width 88 height 23
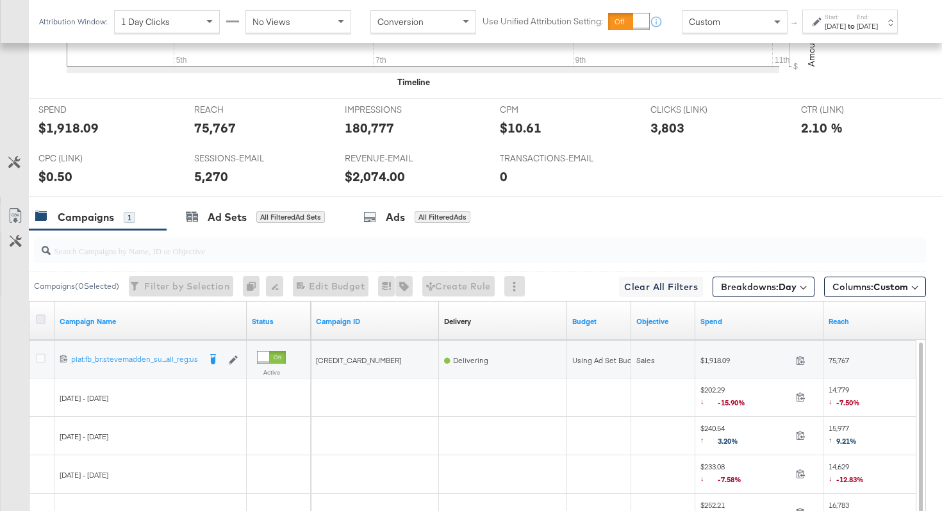
click at [41, 320] on icon at bounding box center [41, 320] width 10 height 10
click at [0, 0] on input "checkbox" at bounding box center [0, 0] width 0 height 0
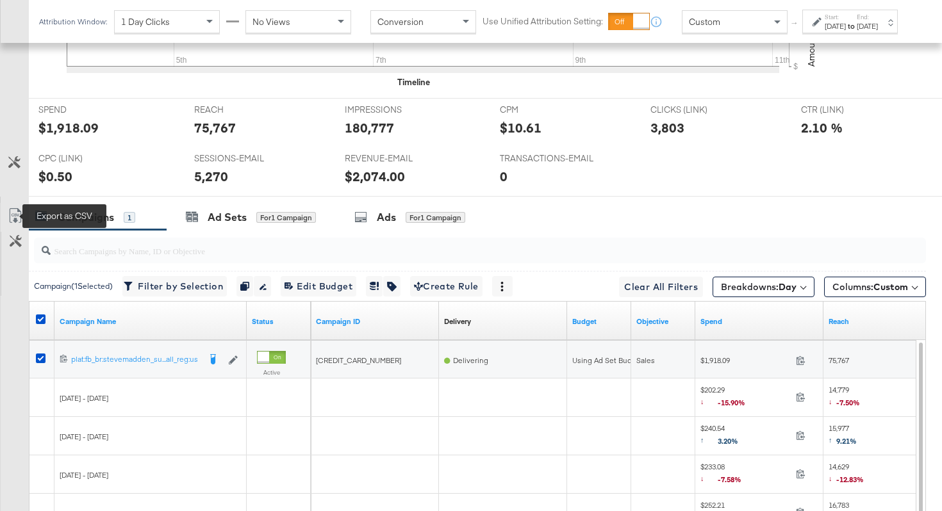
click at [16, 215] on icon at bounding box center [15, 215] width 15 height 15
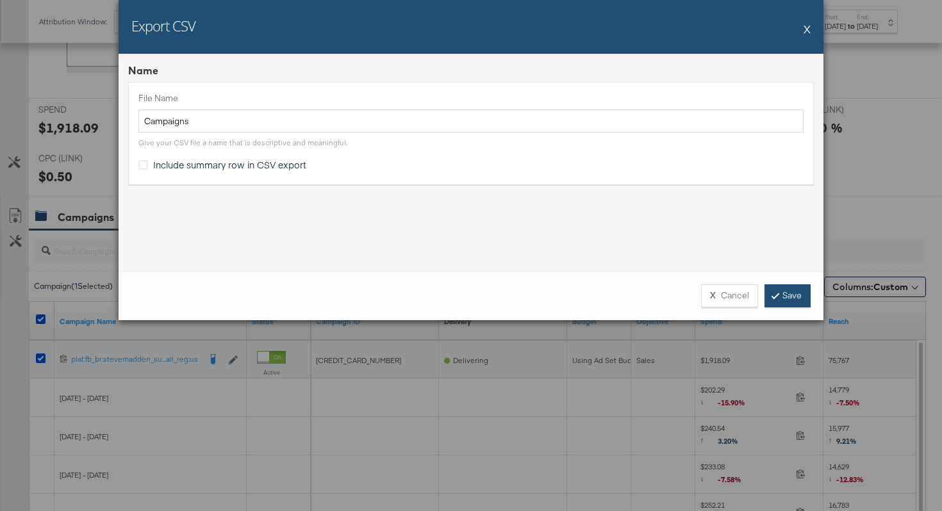
click at [784, 295] on link "Save" at bounding box center [787, 295] width 46 height 23
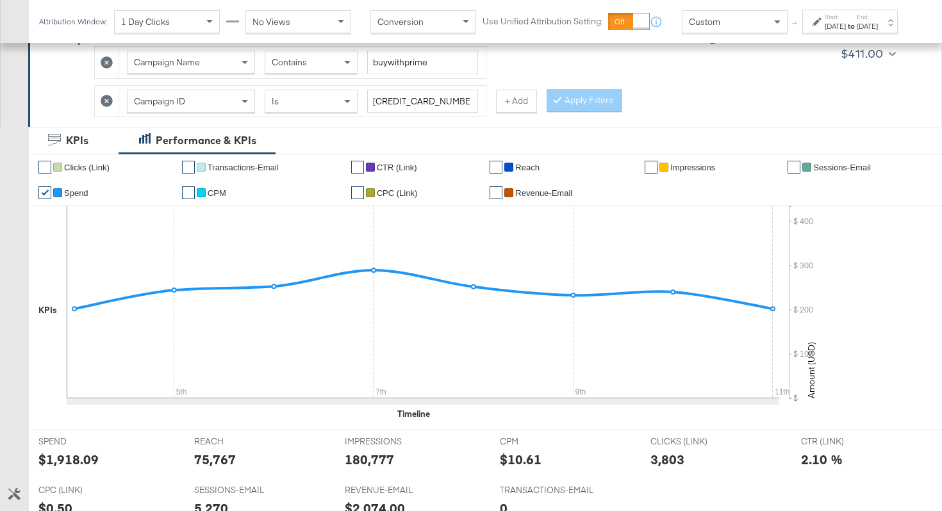
scroll to position [0, 0]
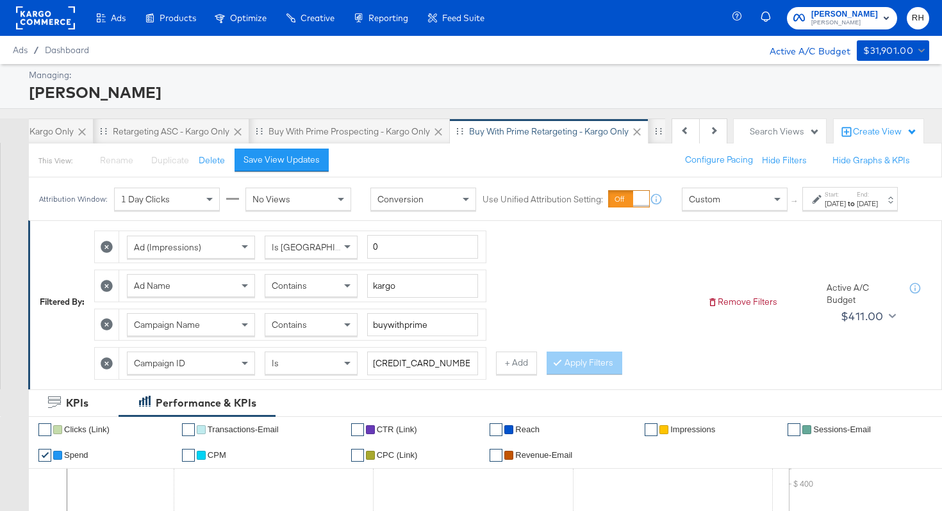
click at [305, 291] on span "Contains" at bounding box center [289, 286] width 35 height 12
click at [568, 373] on button "Apply Filters" at bounding box center [584, 363] width 76 height 23
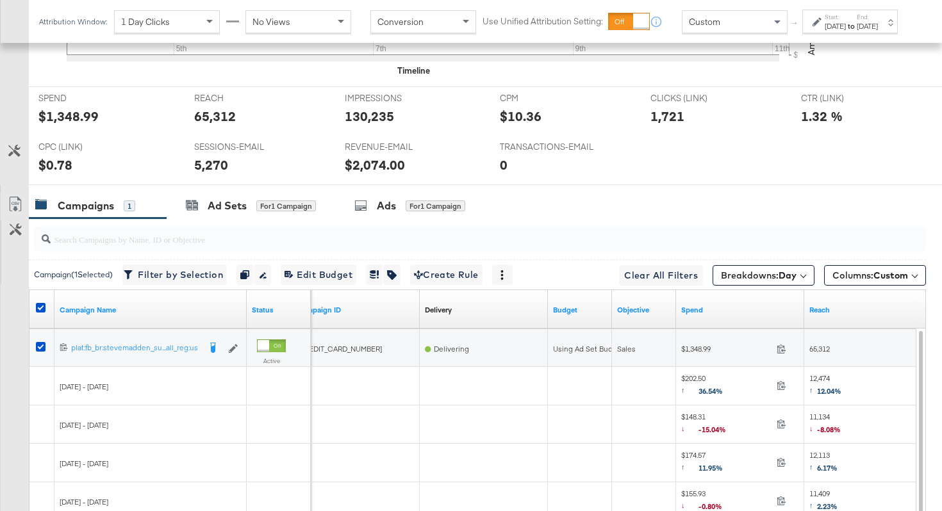
scroll to position [616, 0]
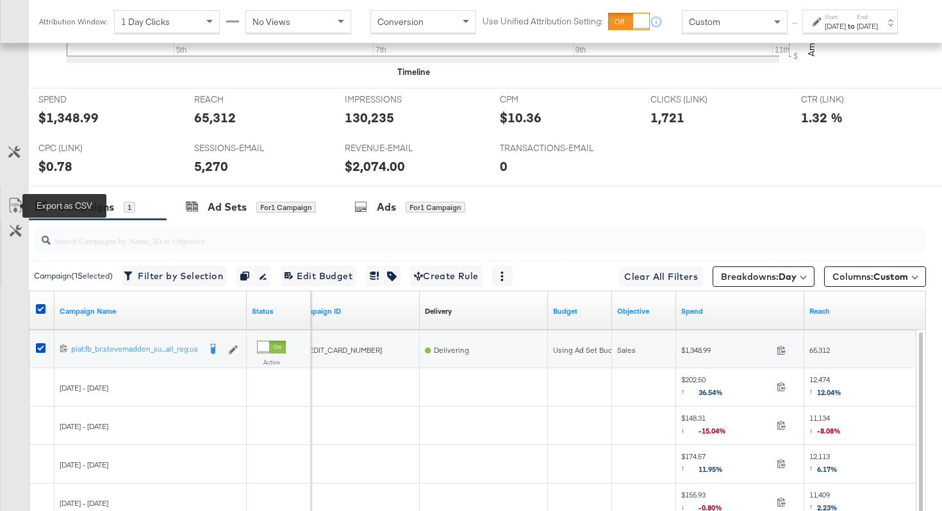
click at [17, 207] on icon at bounding box center [15, 205] width 15 height 15
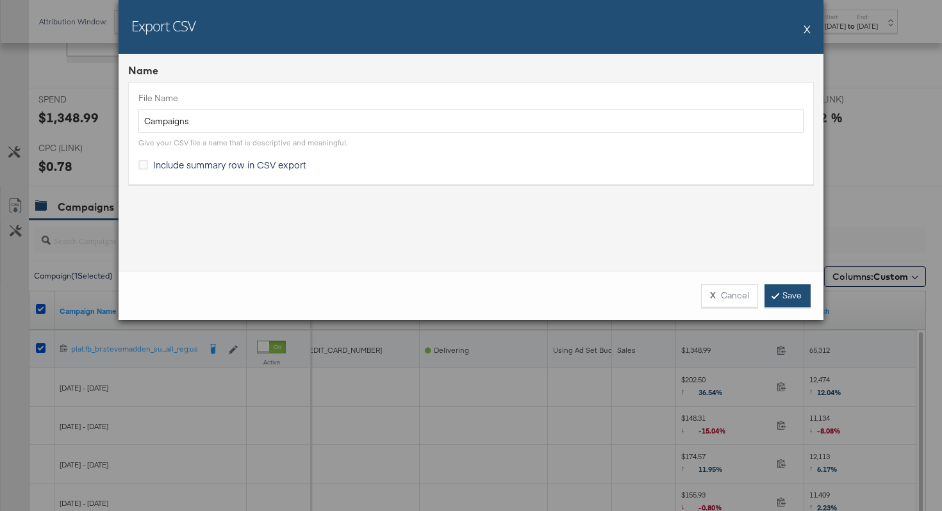
click at [797, 294] on link "Save" at bounding box center [787, 295] width 46 height 23
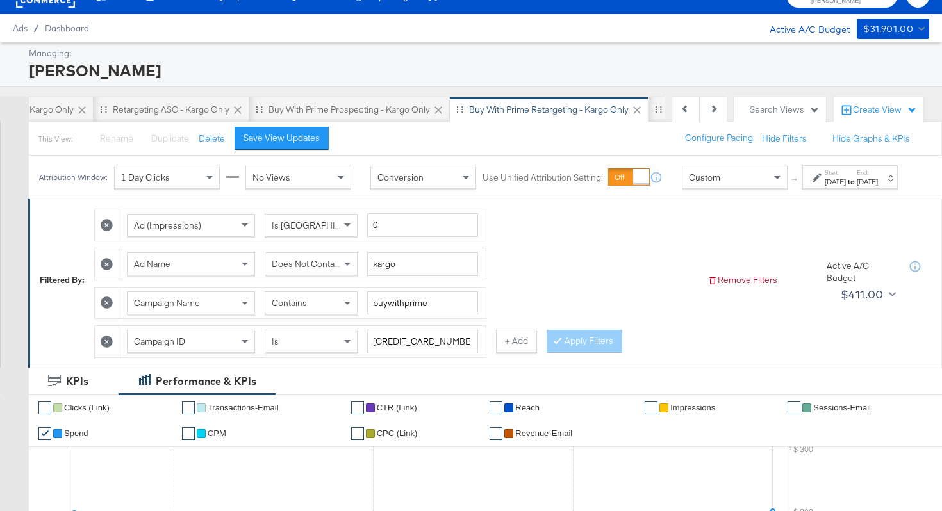
scroll to position [0, 0]
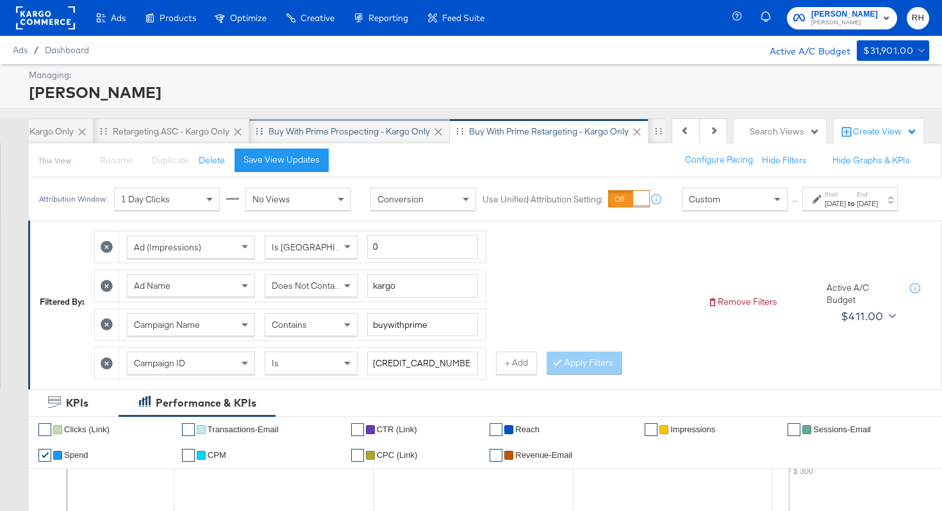
click at [362, 132] on div "Buy with Prime Prospecting - Kargo only" at bounding box center [348, 132] width 161 height 12
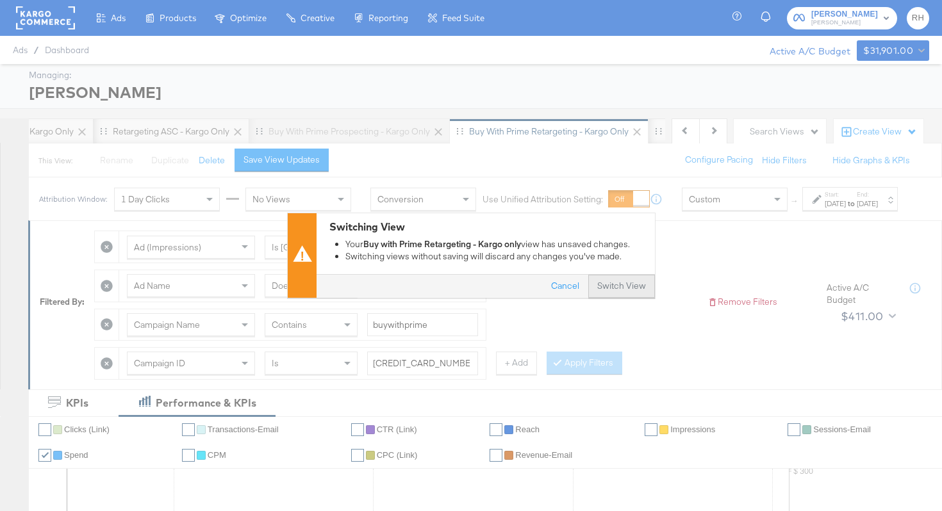
click at [631, 290] on button "Switch View" at bounding box center [621, 286] width 67 height 23
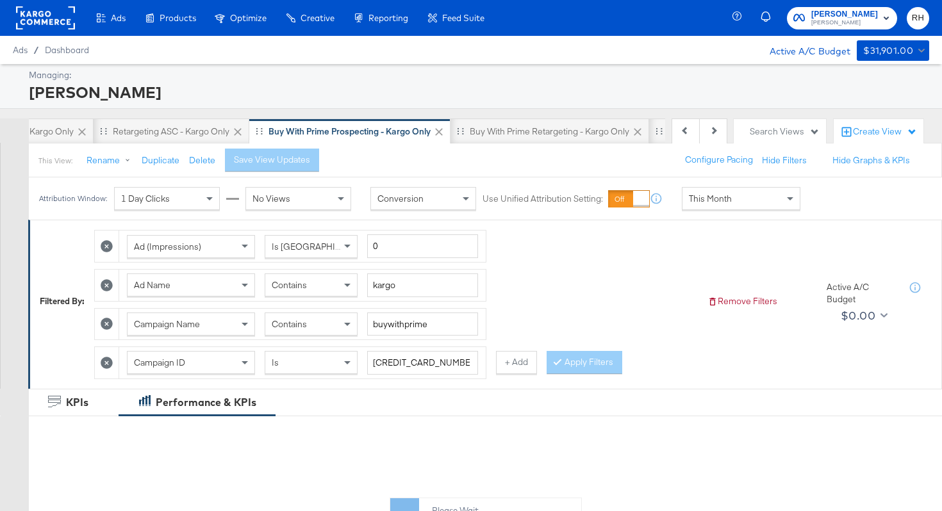
click at [691, 204] on div "This Month" at bounding box center [740, 199] width 117 height 22
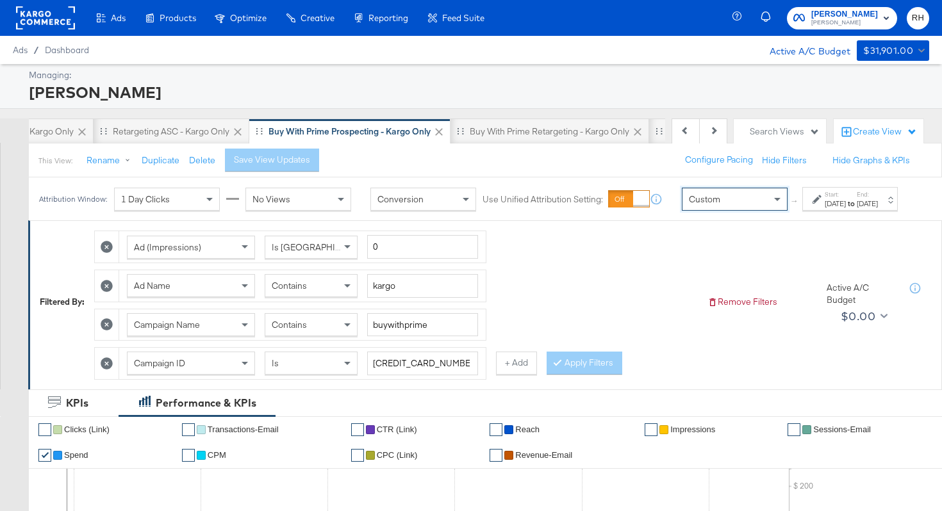
click at [824, 209] on div "Sep 12th 2025" at bounding box center [834, 204] width 21 height 10
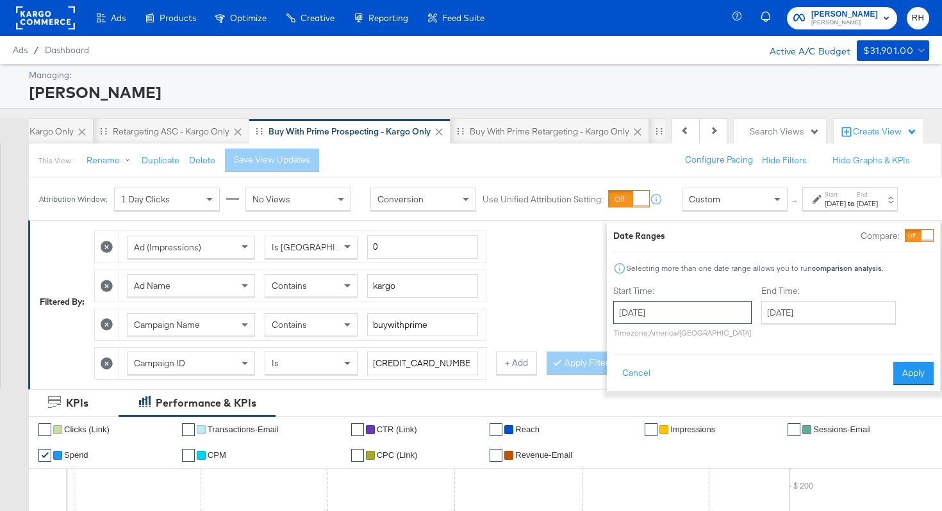
click at [655, 319] on input "September 12th 2025" at bounding box center [682, 312] width 138 height 23
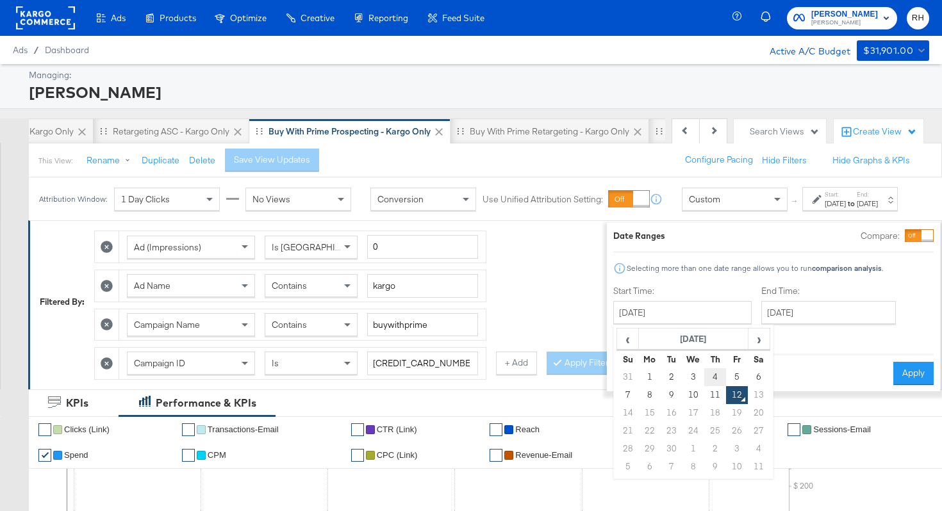
click at [704, 379] on td "4" at bounding box center [715, 377] width 22 height 18
type input "September 4th 2025"
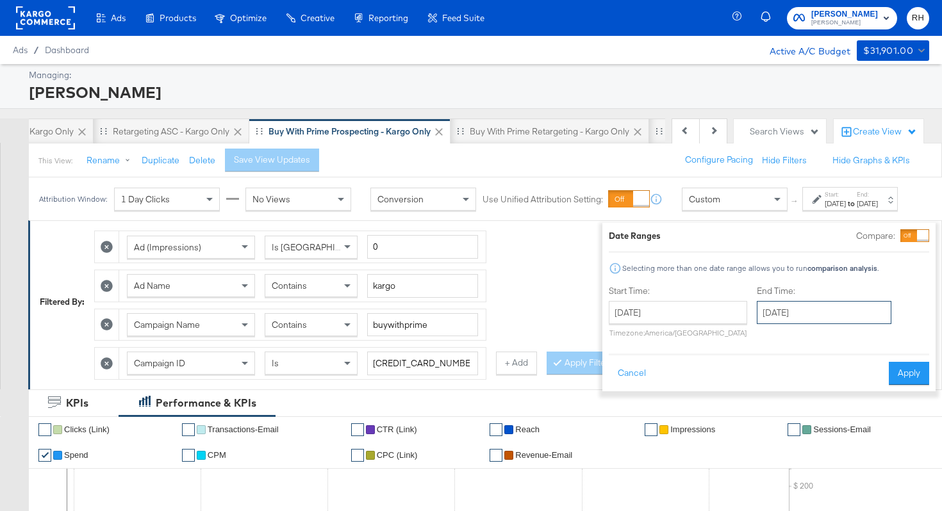
click at [757, 323] on input "September 12th 2025" at bounding box center [824, 312] width 135 height 23
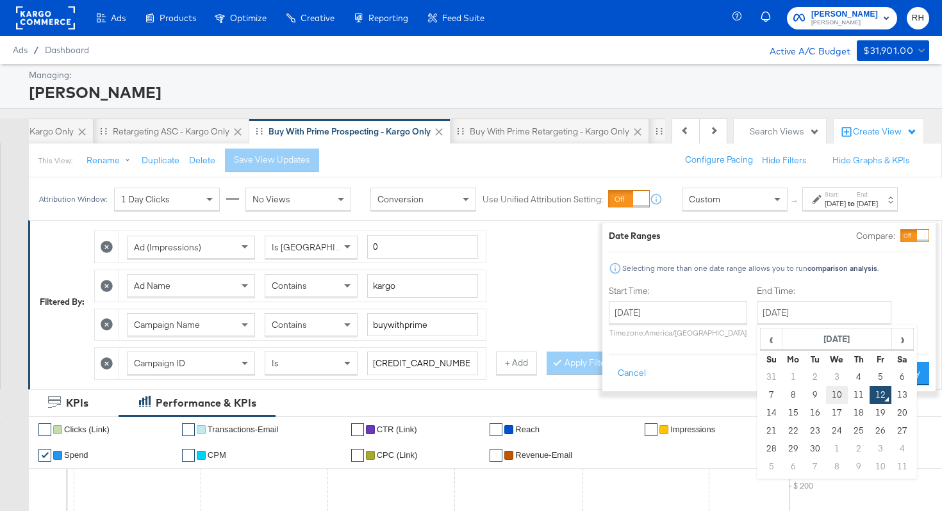
click at [826, 389] on td "10" at bounding box center [837, 395] width 22 height 18
type input "September 10th 2025"
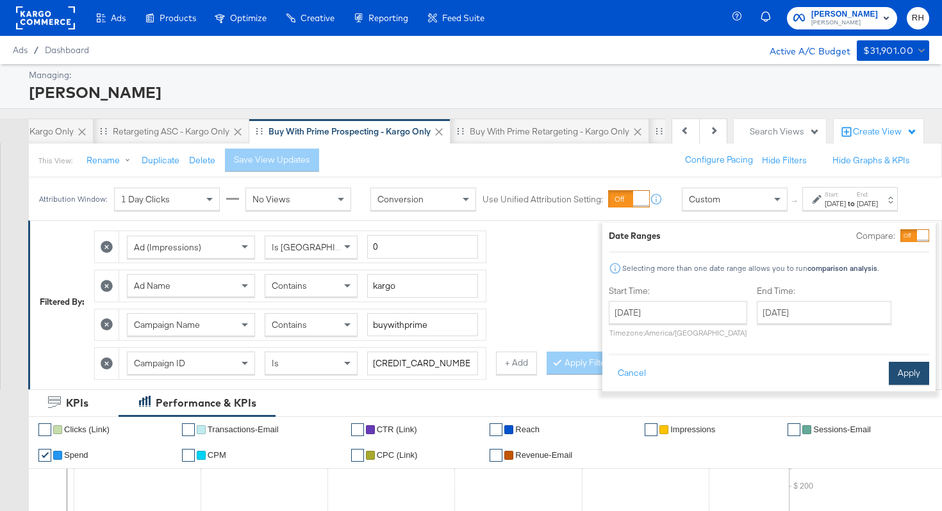
click at [888, 375] on button "Apply" at bounding box center [908, 373] width 40 height 23
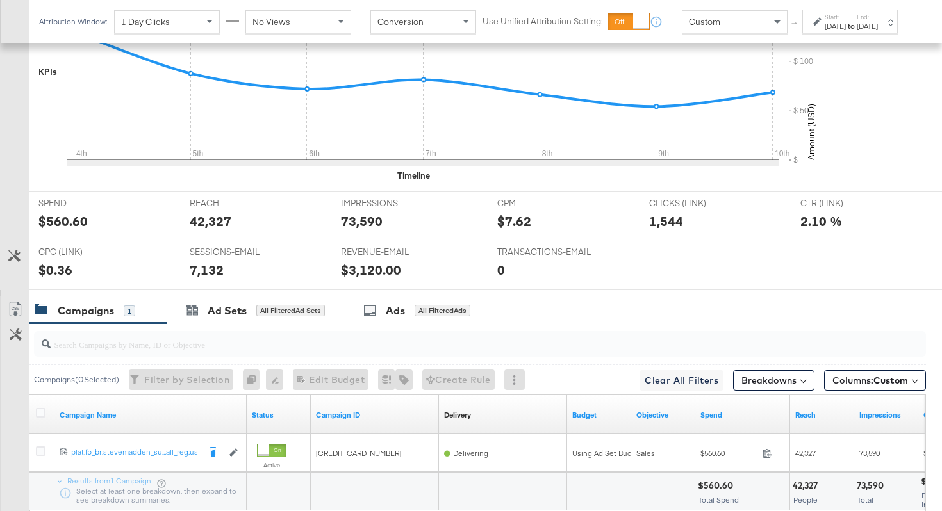
scroll to position [606, 0]
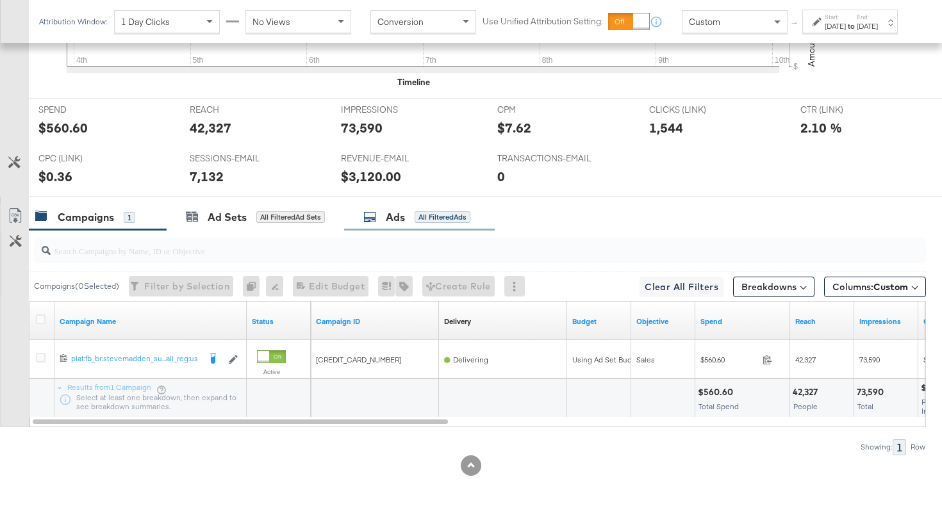
click at [416, 220] on div "All Filtered Ads" at bounding box center [442, 217] width 56 height 12
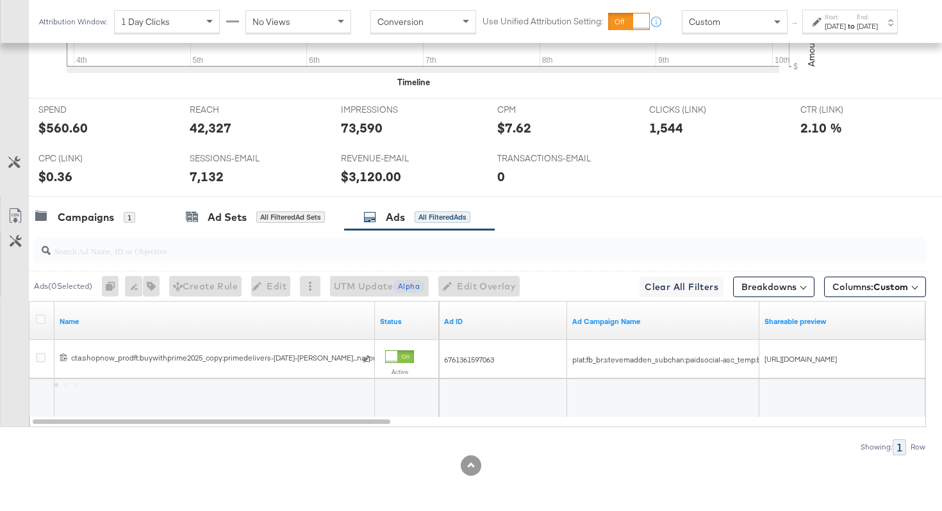
click at [307, 253] on input "search" at bounding box center [449, 245] width 796 height 25
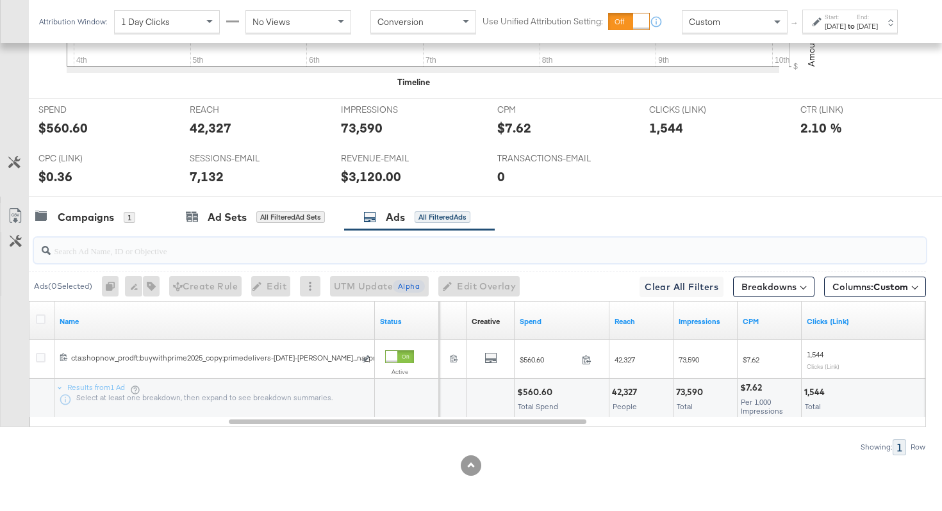
paste input "cta:shopnow_prodft:buywithprime2025_copy:primedelivers-may6-KARGO-BWP_lp:plp_ad…"
type input "cta:shopnow_prodft:buywithprime2025_copy:primedelivers-may6-KARGO-BWP_lp:plp_ad…"
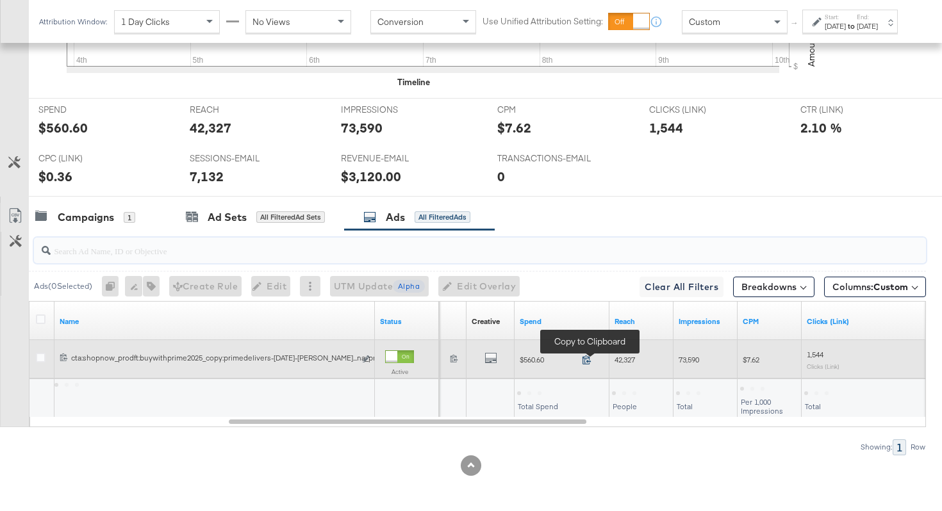
click at [587, 359] on icon at bounding box center [587, 360] width 10 height 10
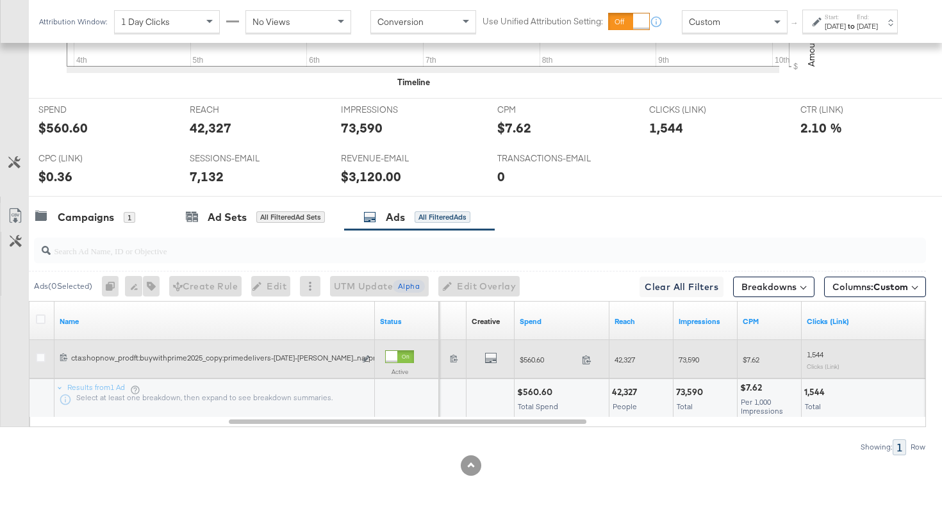
click at [619, 358] on span "42,327" at bounding box center [624, 360] width 20 height 10
click at [689, 357] on span "73,590" at bounding box center [688, 360] width 20 height 10
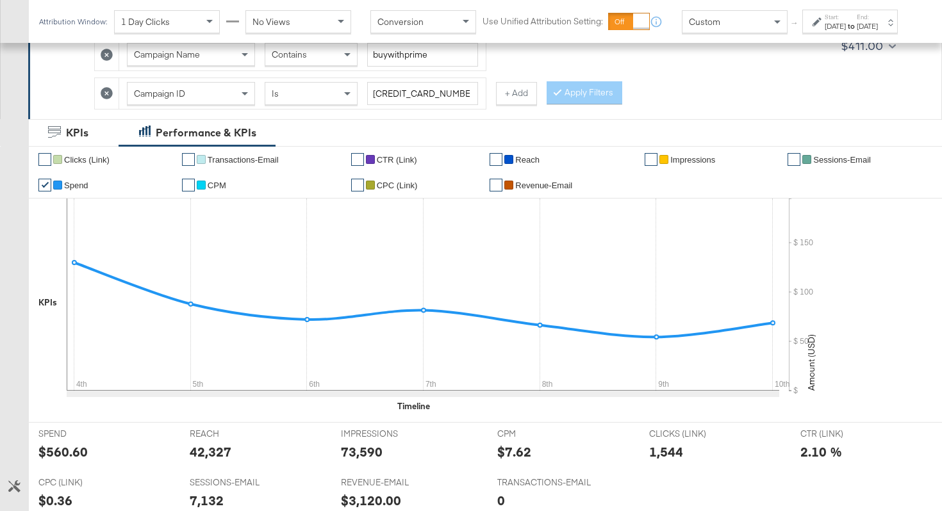
scroll to position [0, 0]
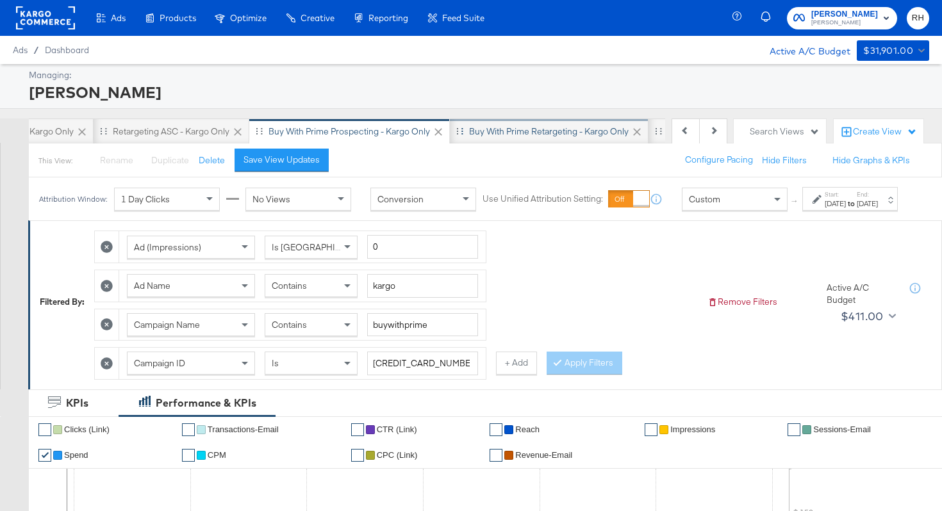
click at [532, 136] on div "Buy with Prime Retargeting - Kargo only" at bounding box center [549, 132] width 160 height 12
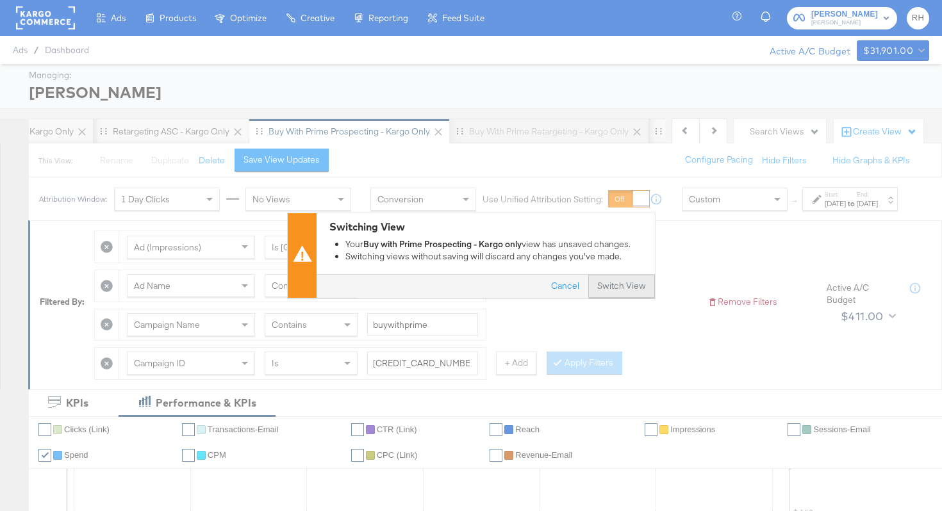
click at [632, 289] on button "Switch View" at bounding box center [621, 286] width 67 height 23
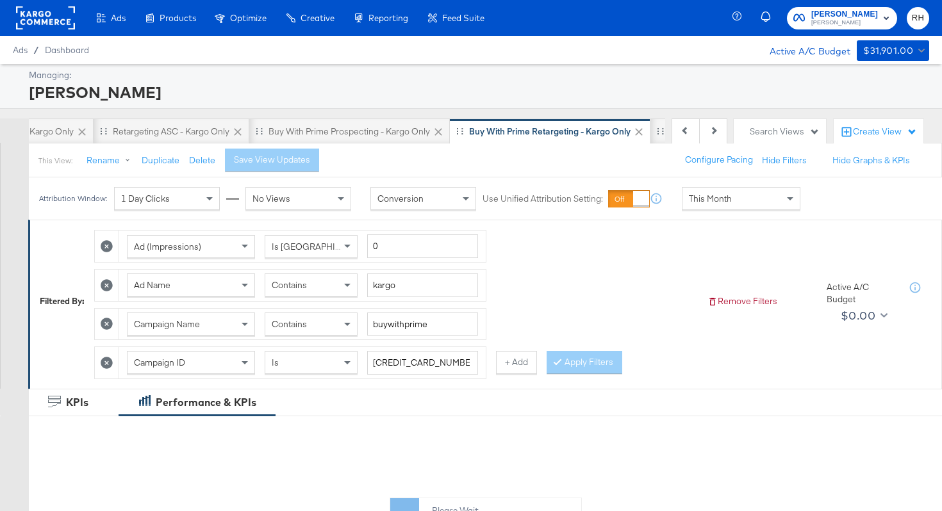
click at [735, 206] on div "This Month" at bounding box center [740, 199] width 117 height 22
click at [824, 209] on div "Sep 12th 2025" at bounding box center [834, 204] width 21 height 10
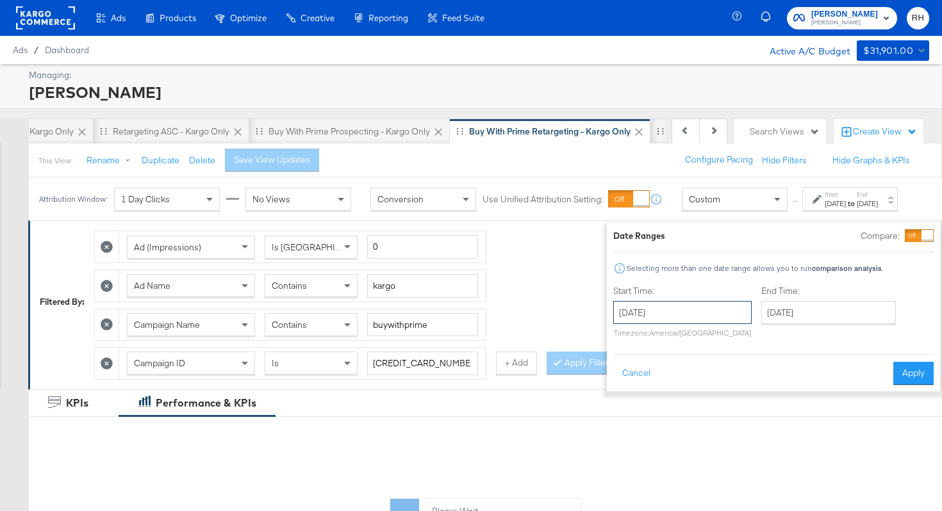
click at [675, 315] on input "September 12th 2025" at bounding box center [682, 312] width 138 height 23
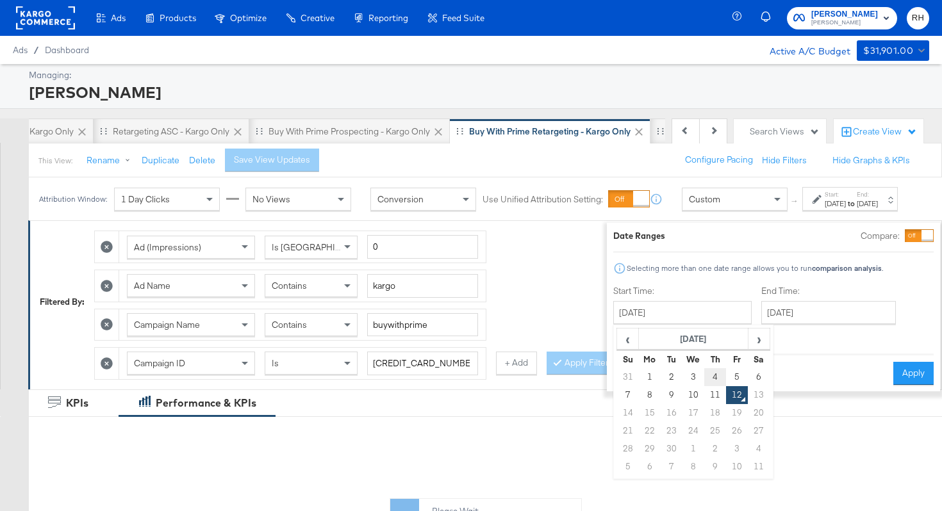
click at [704, 378] on td "4" at bounding box center [715, 377] width 22 height 18
type input "September 4th 2025"
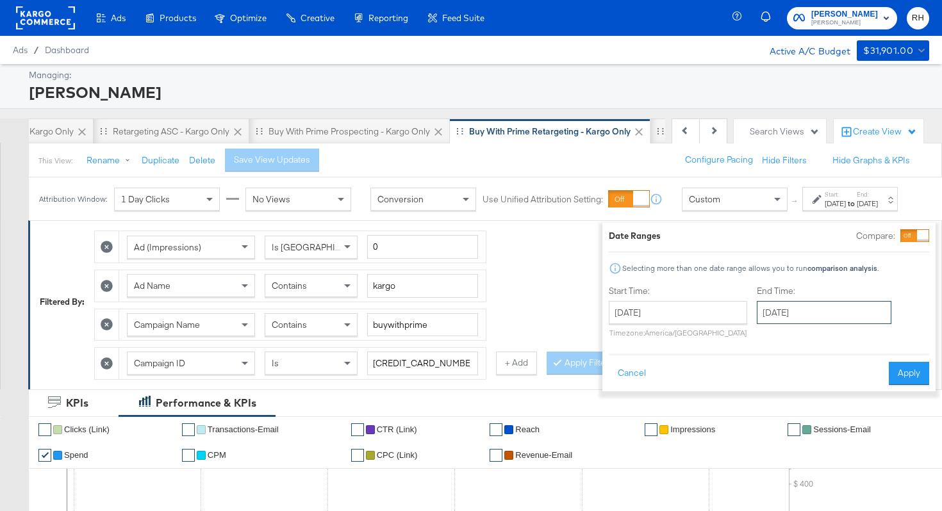
click at [757, 318] on input "September 12th 2025" at bounding box center [824, 312] width 135 height 23
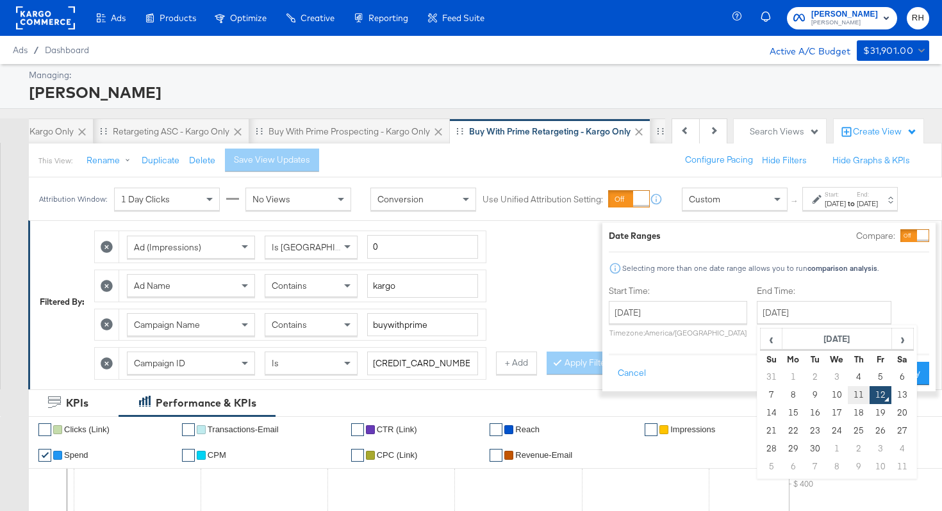
click at [847, 398] on td "11" at bounding box center [858, 395] width 22 height 18
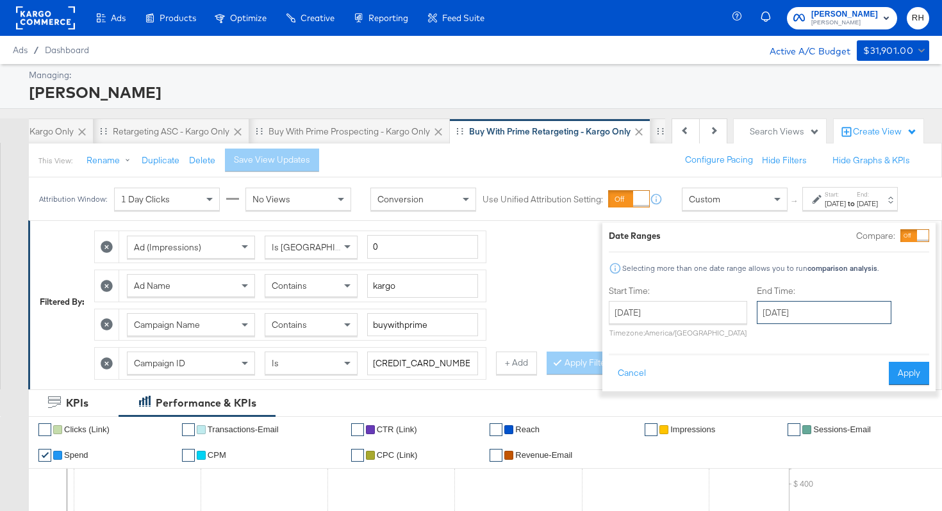
click at [782, 308] on input "September 11th 2025" at bounding box center [824, 312] width 135 height 23
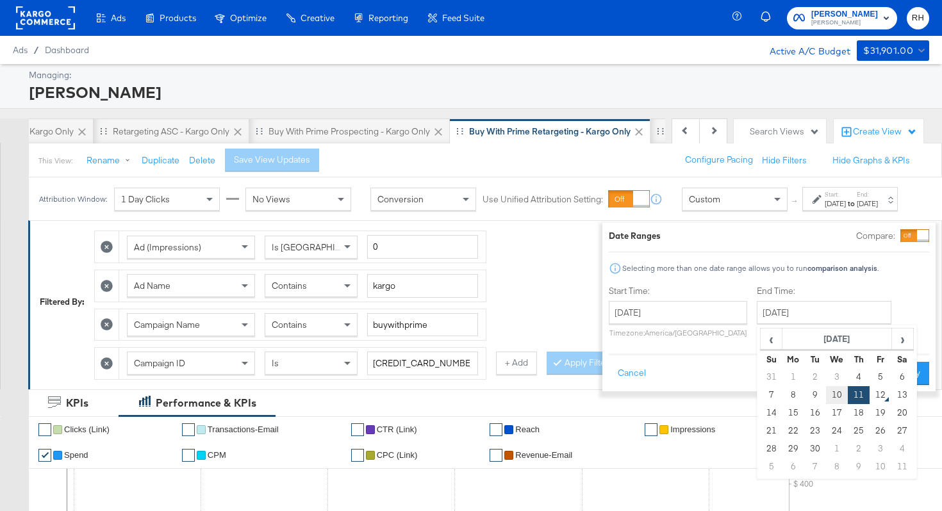
click at [826, 397] on td "10" at bounding box center [837, 395] width 22 height 18
type input "September 10th 2025"
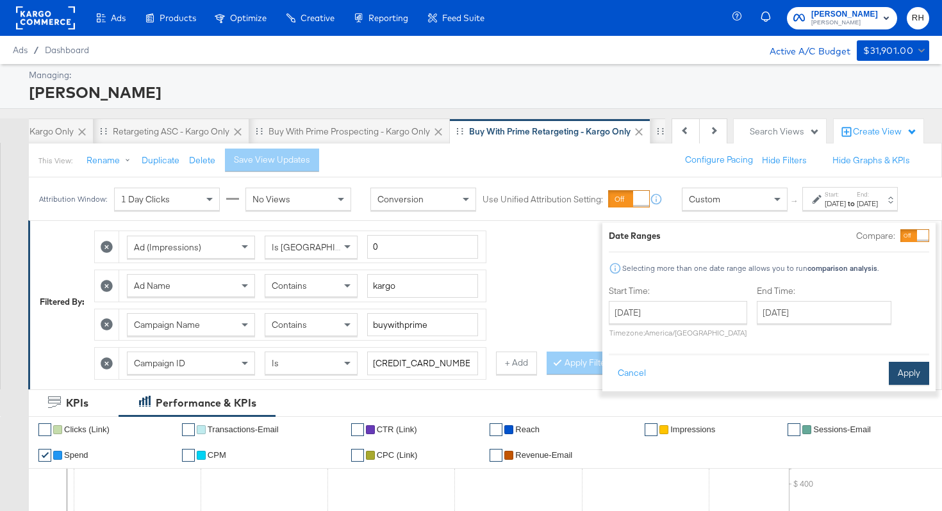
click at [888, 377] on button "Apply" at bounding box center [908, 373] width 40 height 23
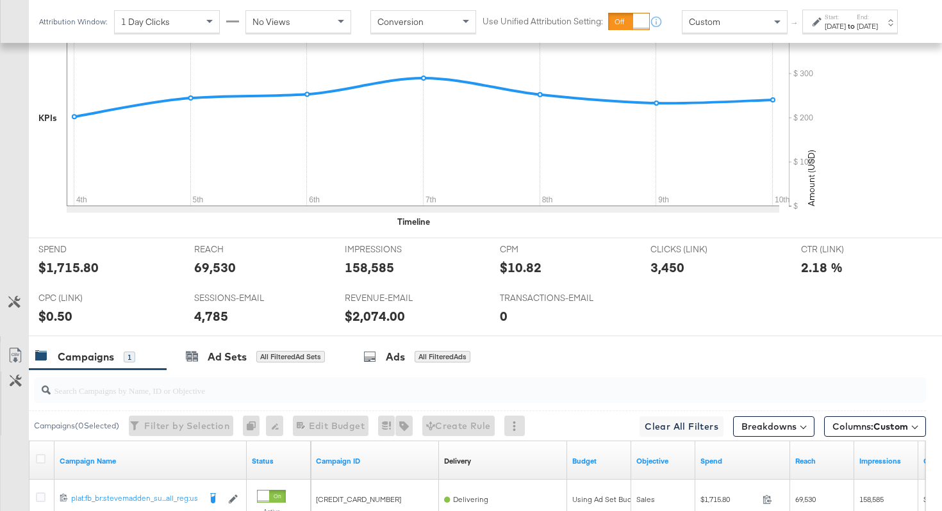
scroll to position [606, 0]
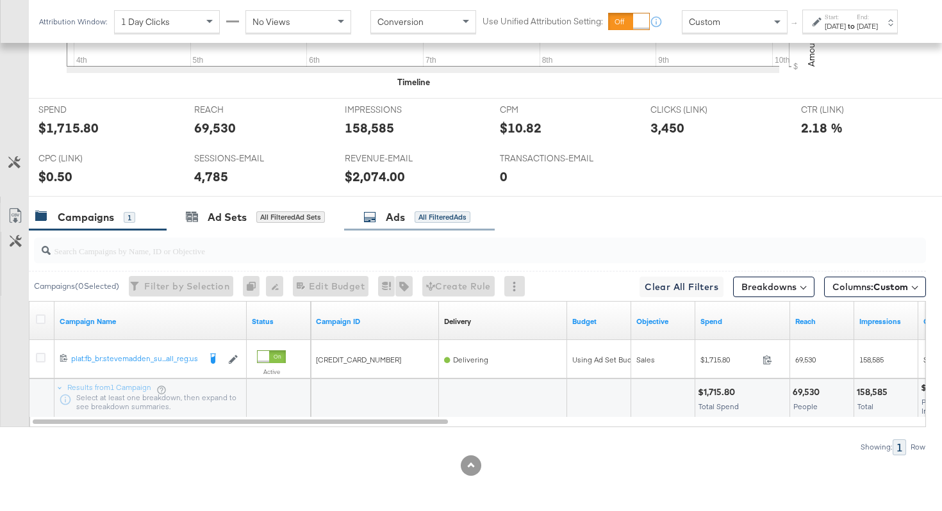
click at [431, 215] on div "All Filtered Ads" at bounding box center [442, 217] width 56 height 12
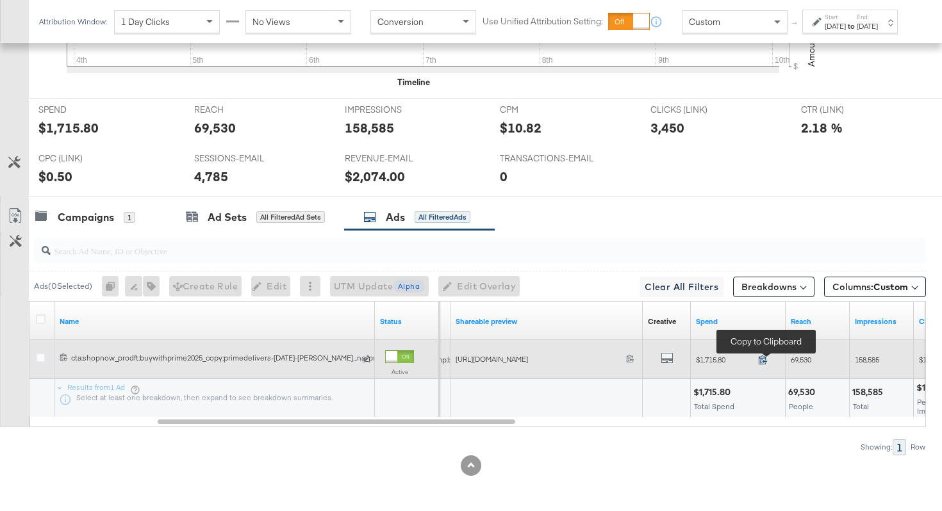
click at [764, 361] on icon at bounding box center [762, 360] width 8 height 9
click at [799, 364] on span "69,530" at bounding box center [800, 360] width 20 height 10
click at [871, 359] on span "158,585" at bounding box center [867, 360] width 24 height 10
